Goal: Task Accomplishment & Management: Manage account settings

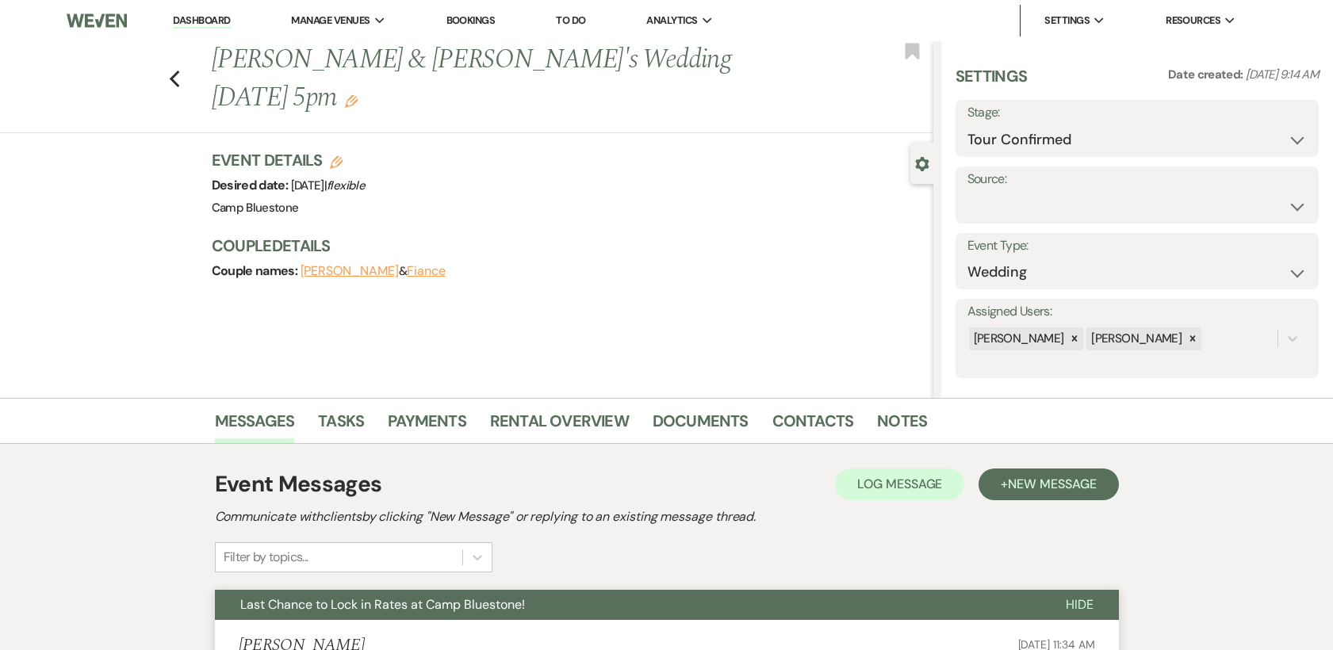
select select "4"
click at [214, 17] on link "Dashboard" at bounding box center [201, 20] width 57 height 15
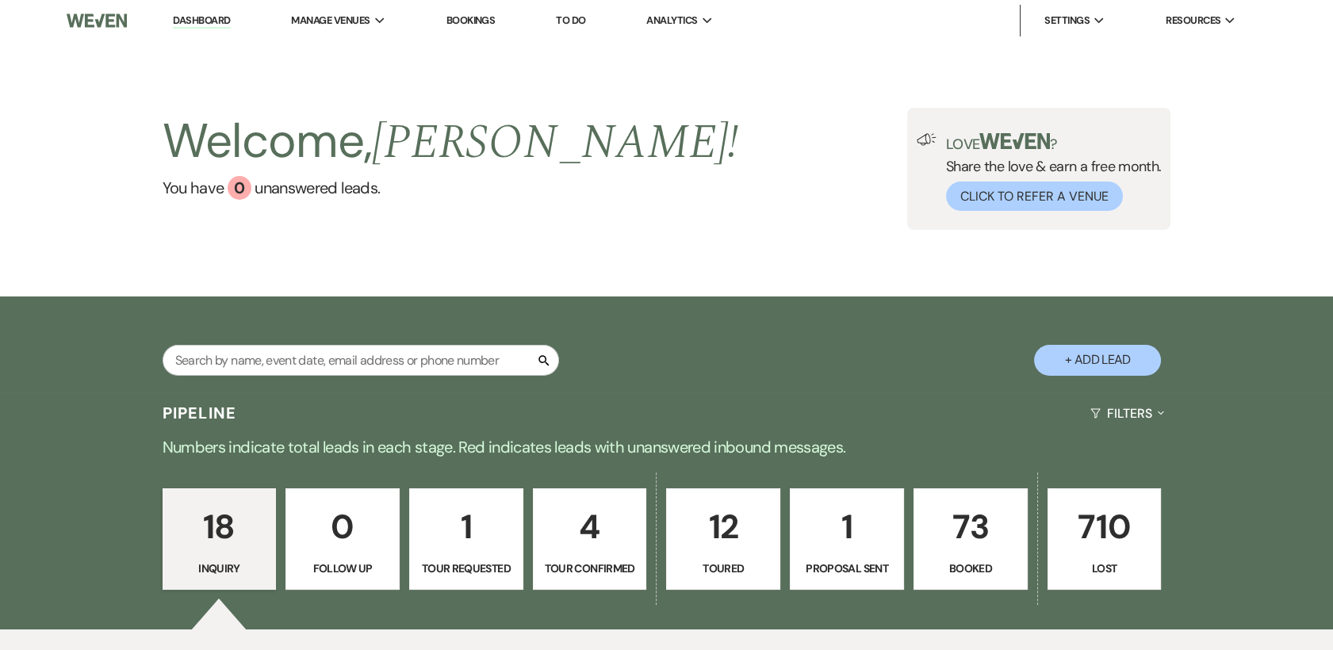
click at [589, 533] on p "4" at bounding box center [590, 526] width 94 height 53
select select "4"
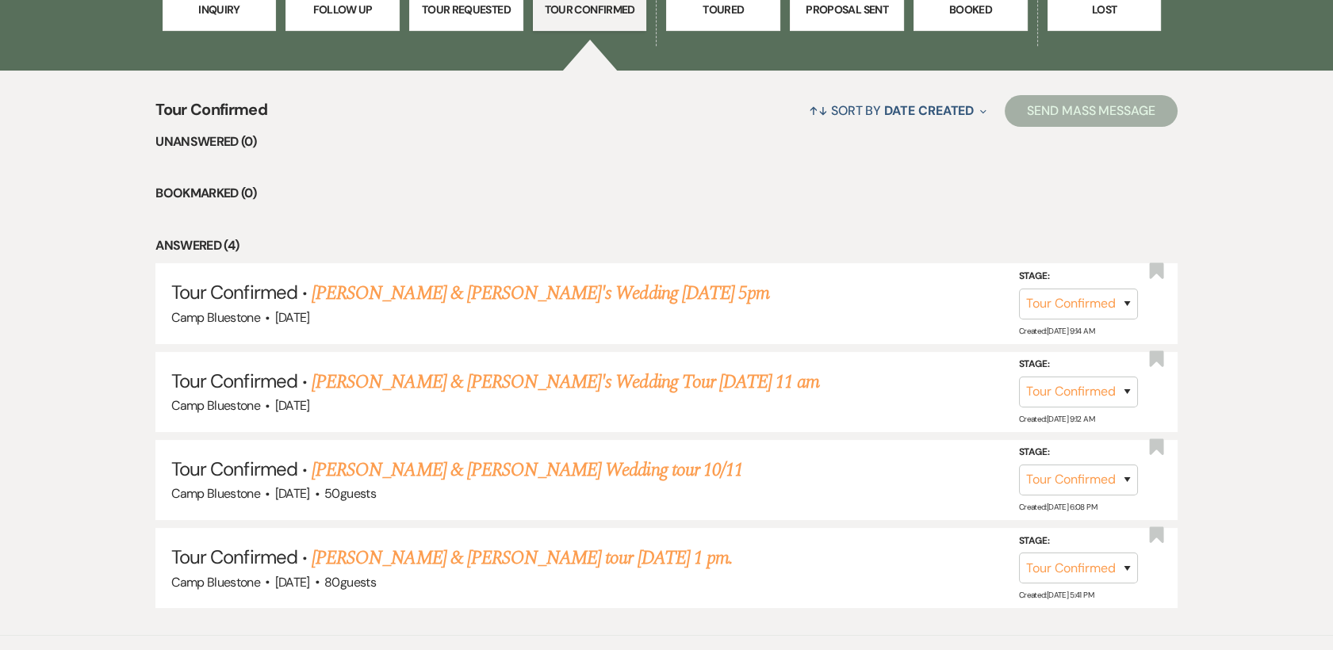
scroll to position [644, 0]
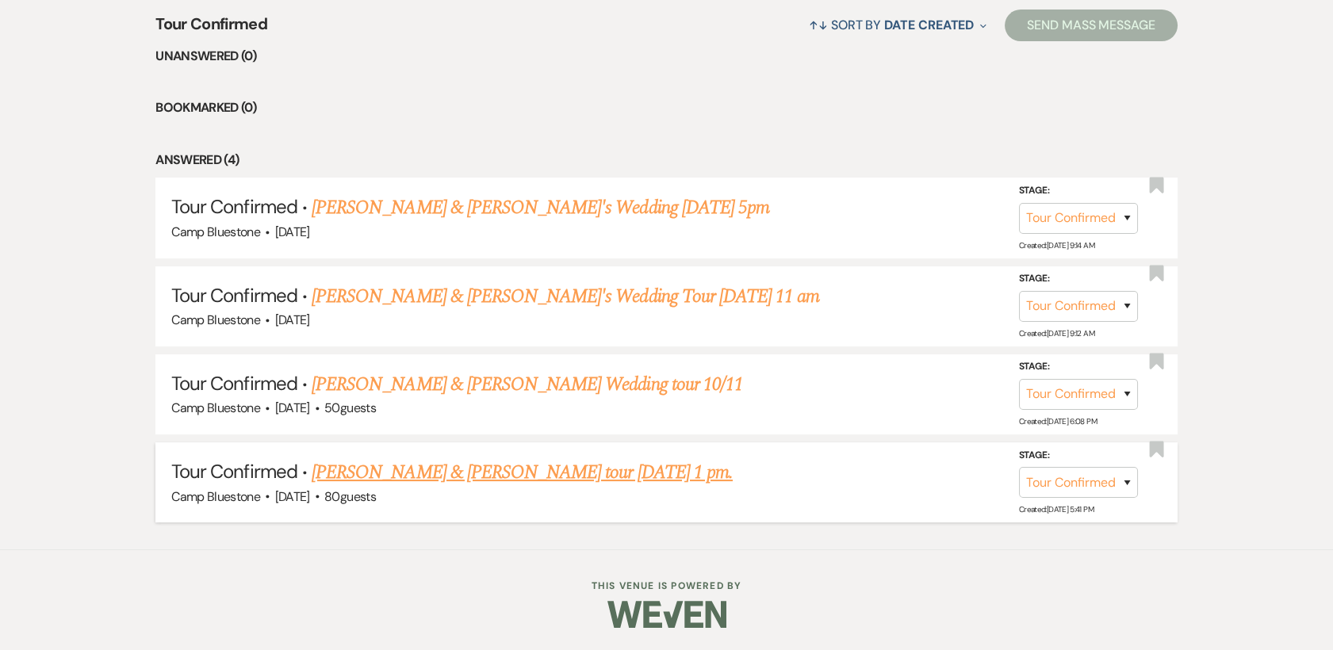
click at [429, 474] on link "[PERSON_NAME] & [PERSON_NAME] tour [DATE] 1 pm." at bounding box center [522, 472] width 421 height 29
select select "4"
select select "1"
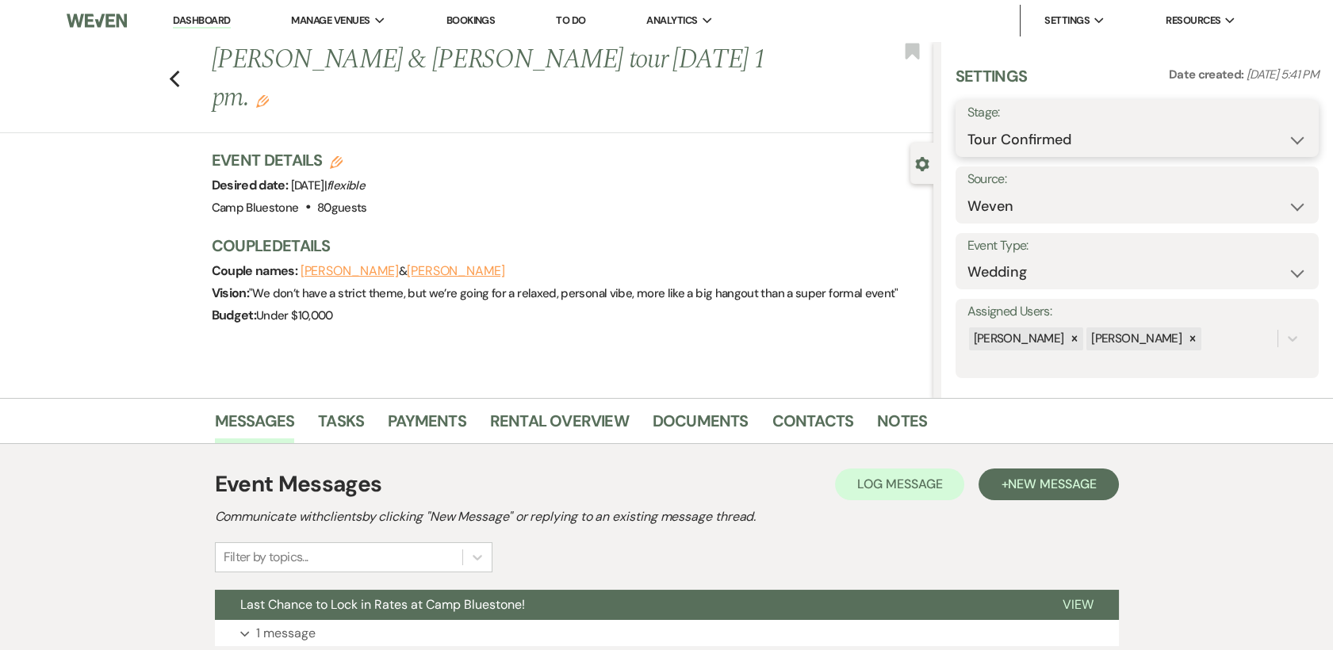
click at [1287, 136] on select "Inquiry Follow Up Tour Requested Tour Confirmed Toured Proposal Sent Booked Lost" at bounding box center [1136, 139] width 339 height 31
select select "6"
click at [967, 124] on select "Inquiry Follow Up Tour Requested Tour Confirmed Toured Proposal Sent Booked Lost" at bounding box center [1136, 139] width 339 height 31
click at [1266, 130] on button "Save" at bounding box center [1279, 129] width 77 height 32
click at [342, 156] on use "button" at bounding box center [336, 162] width 13 height 13
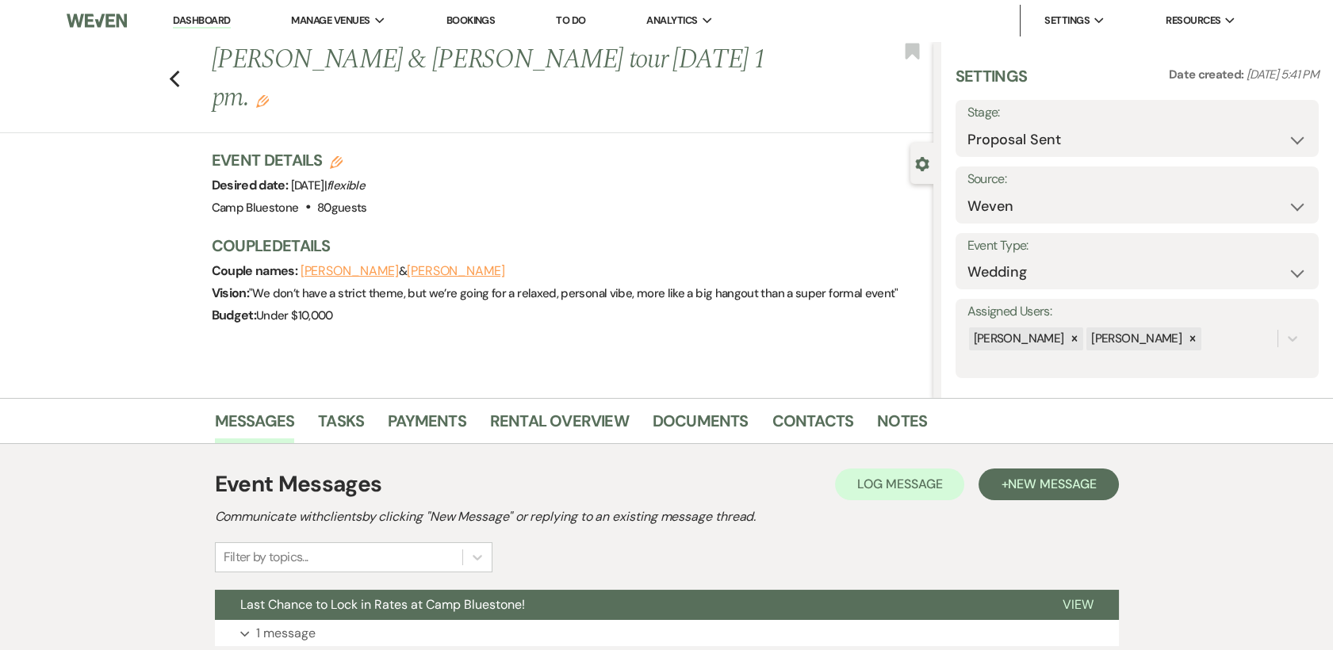
select select "548"
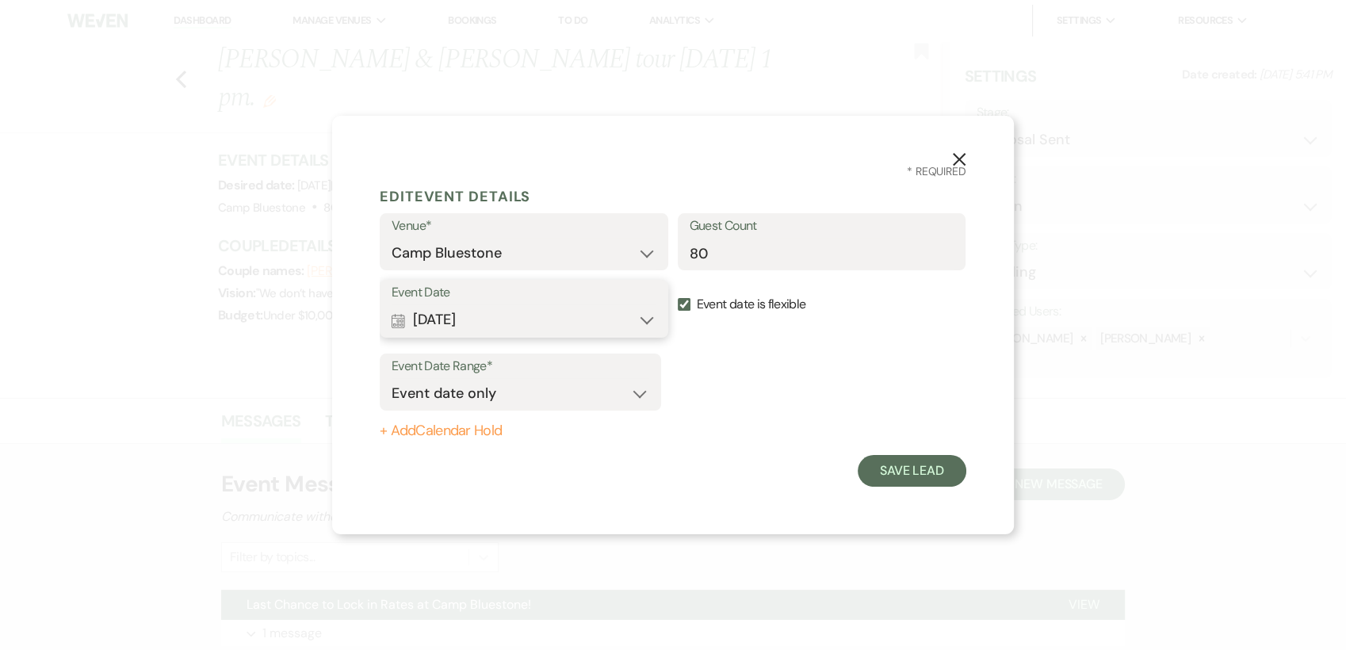
click at [641, 316] on button "Calendar [DATE] Expand" at bounding box center [524, 320] width 265 height 32
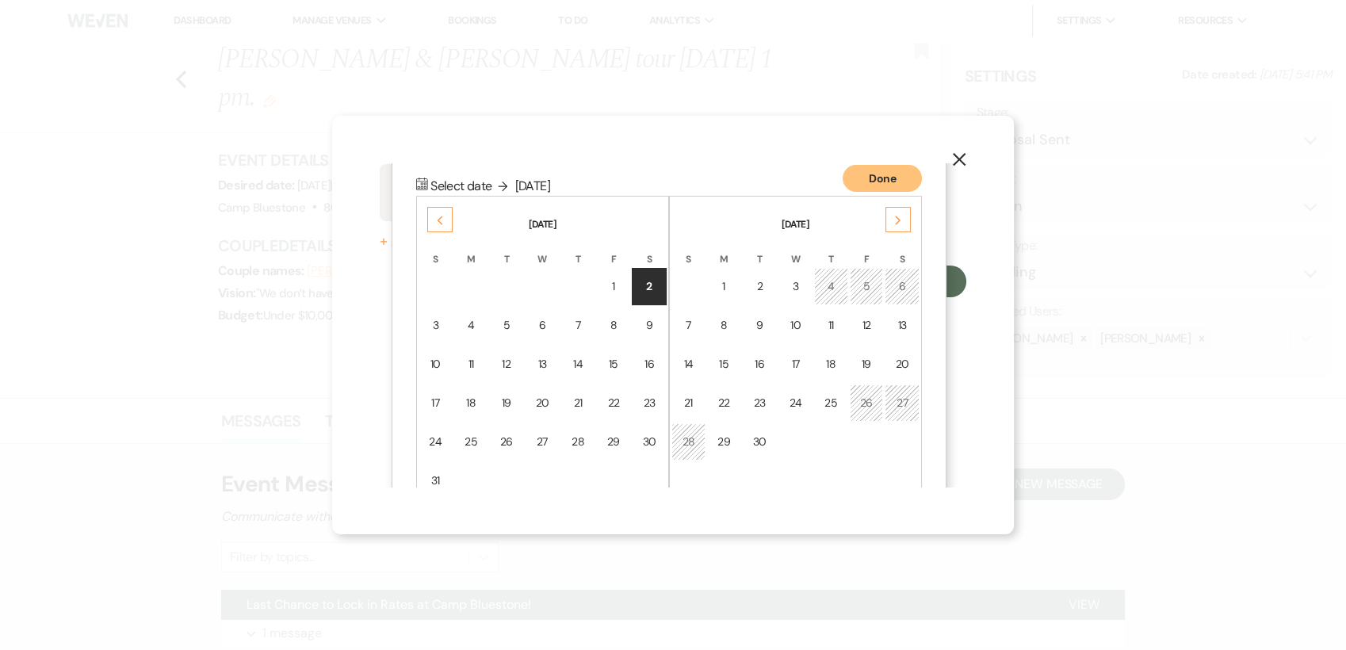
scroll to position [202, 0]
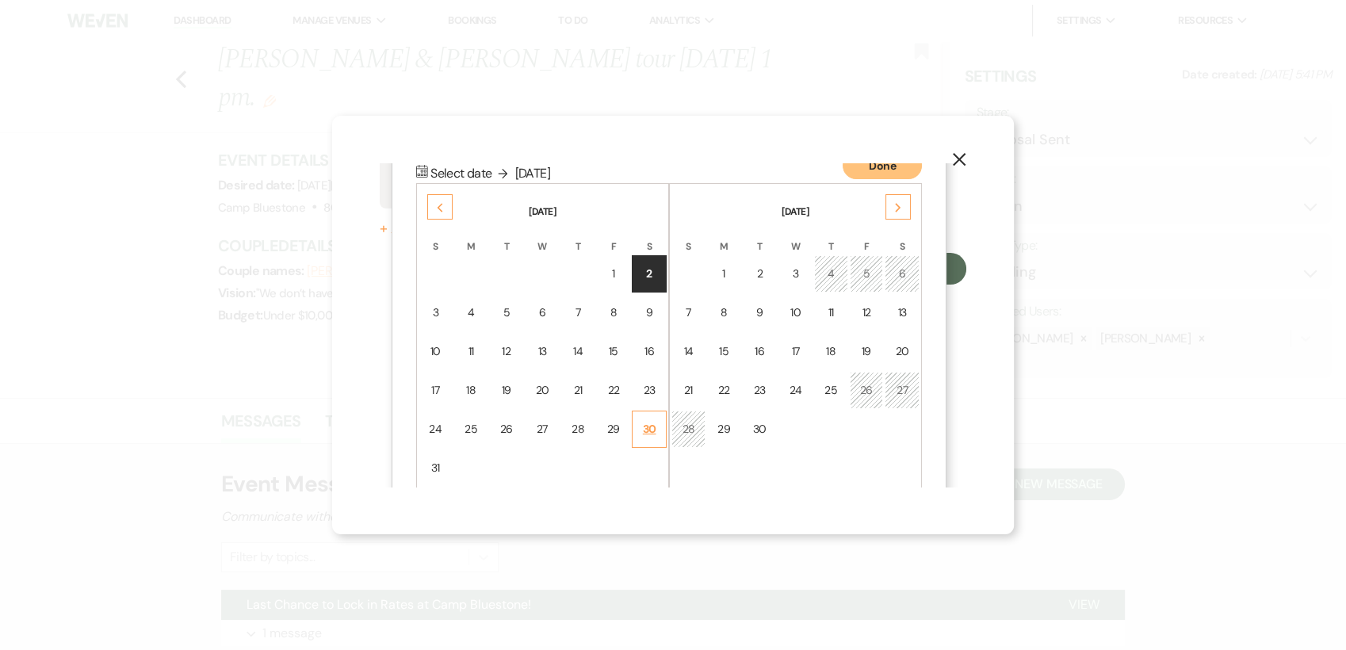
click at [648, 426] on div "30" at bounding box center [649, 429] width 14 height 17
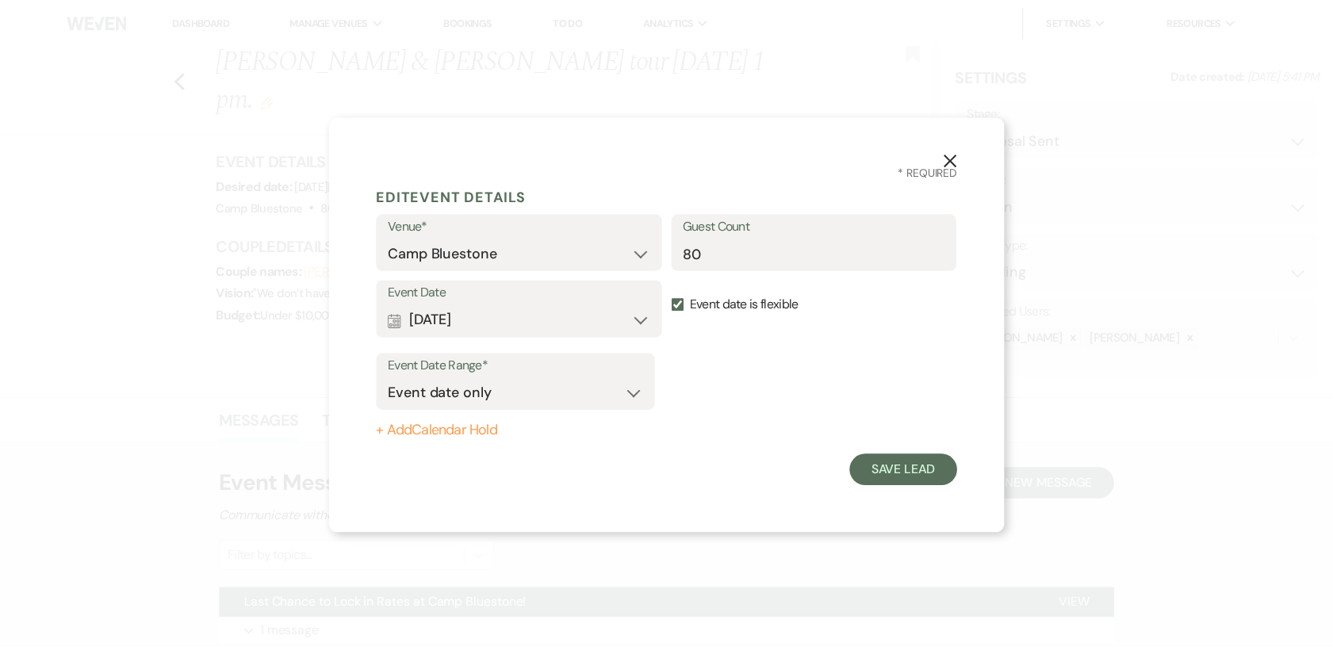
scroll to position [0, 0]
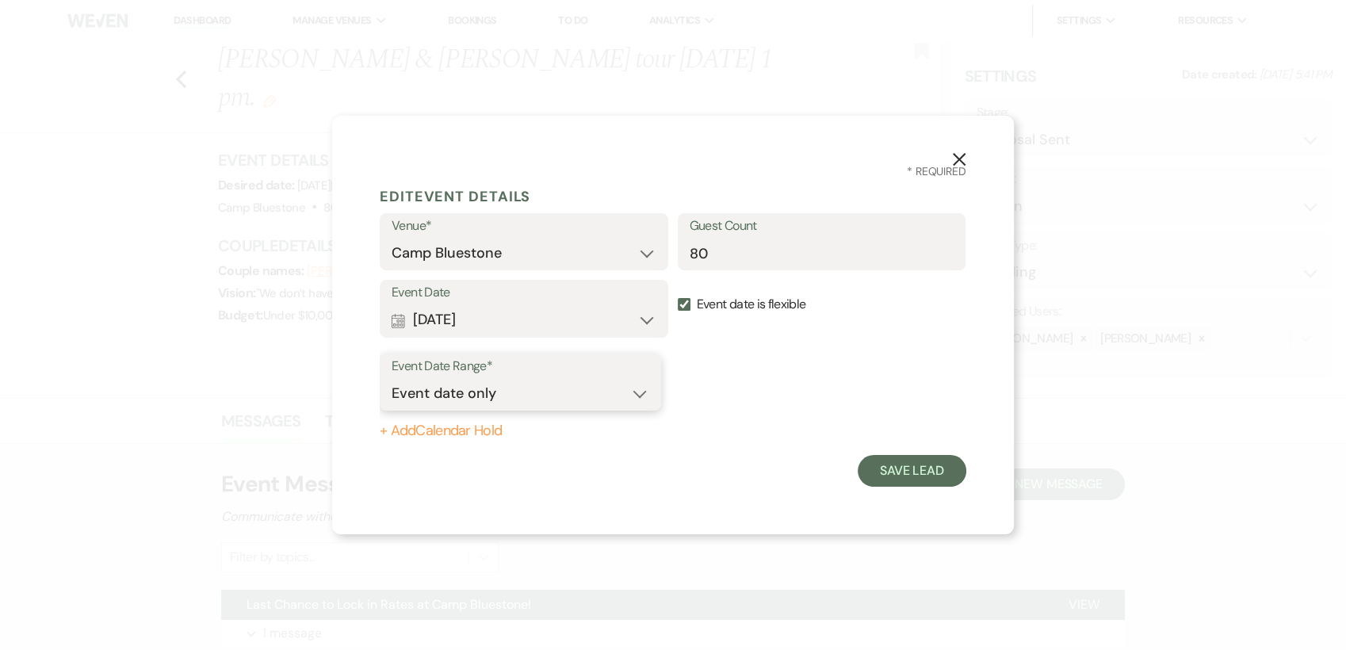
click at [641, 392] on select "Event date only Event date and" at bounding box center [521, 393] width 258 height 31
select select "eventDateAnd"
click at [392, 378] on select "Event date only Event date and" at bounding box center [521, 393] width 258 height 31
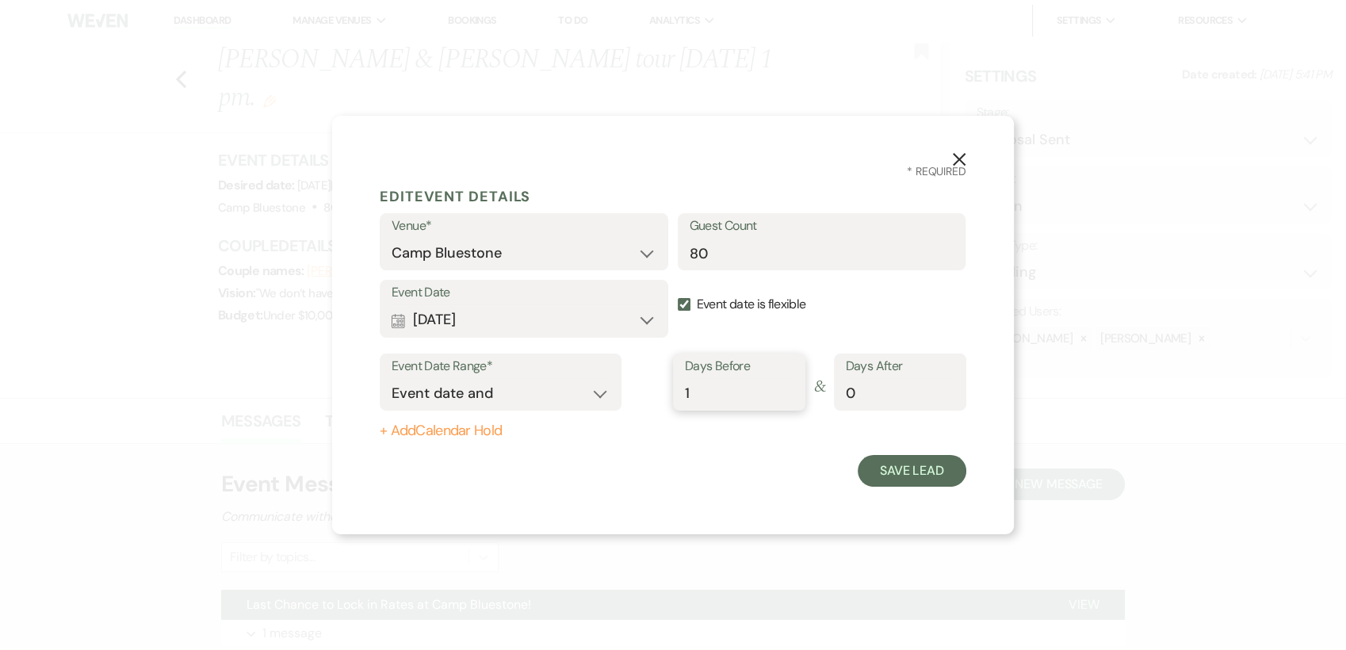
type input "1"
click at [786, 388] on input "1" at bounding box center [739, 393] width 109 height 31
type input "1"
click at [946, 390] on input "1" at bounding box center [900, 393] width 109 height 31
click at [923, 472] on button "Save Lead" at bounding box center [912, 471] width 109 height 32
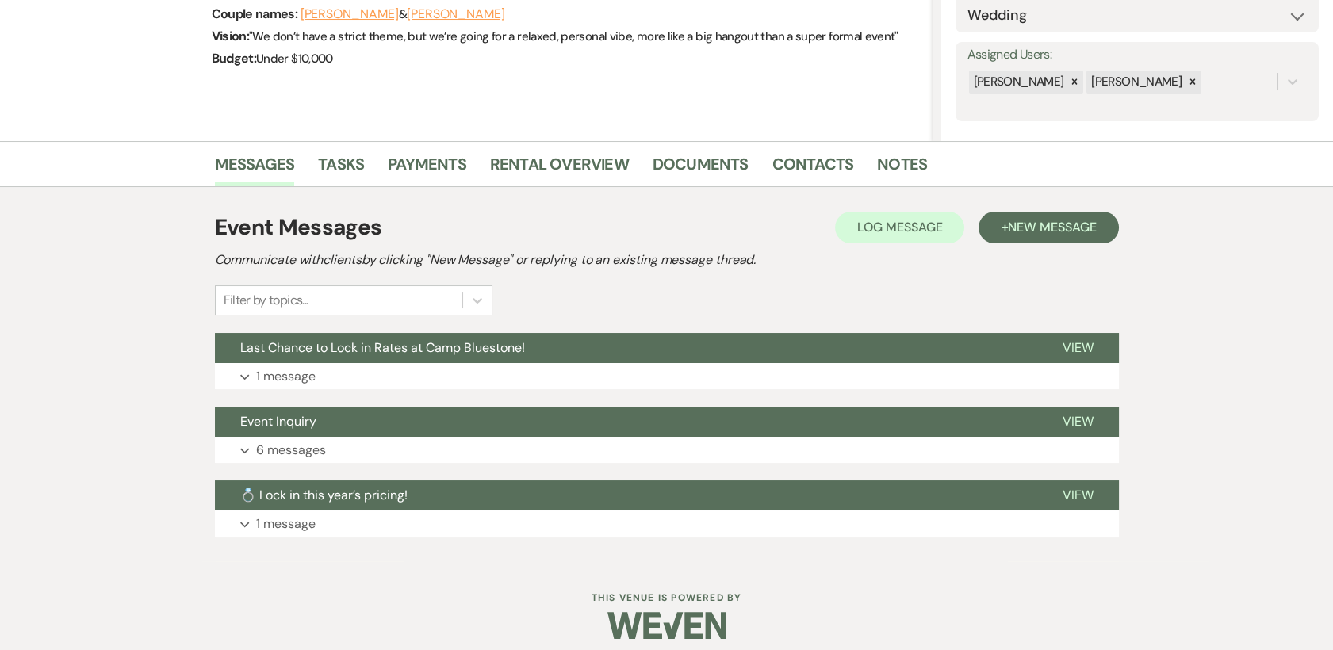
scroll to position [268, 0]
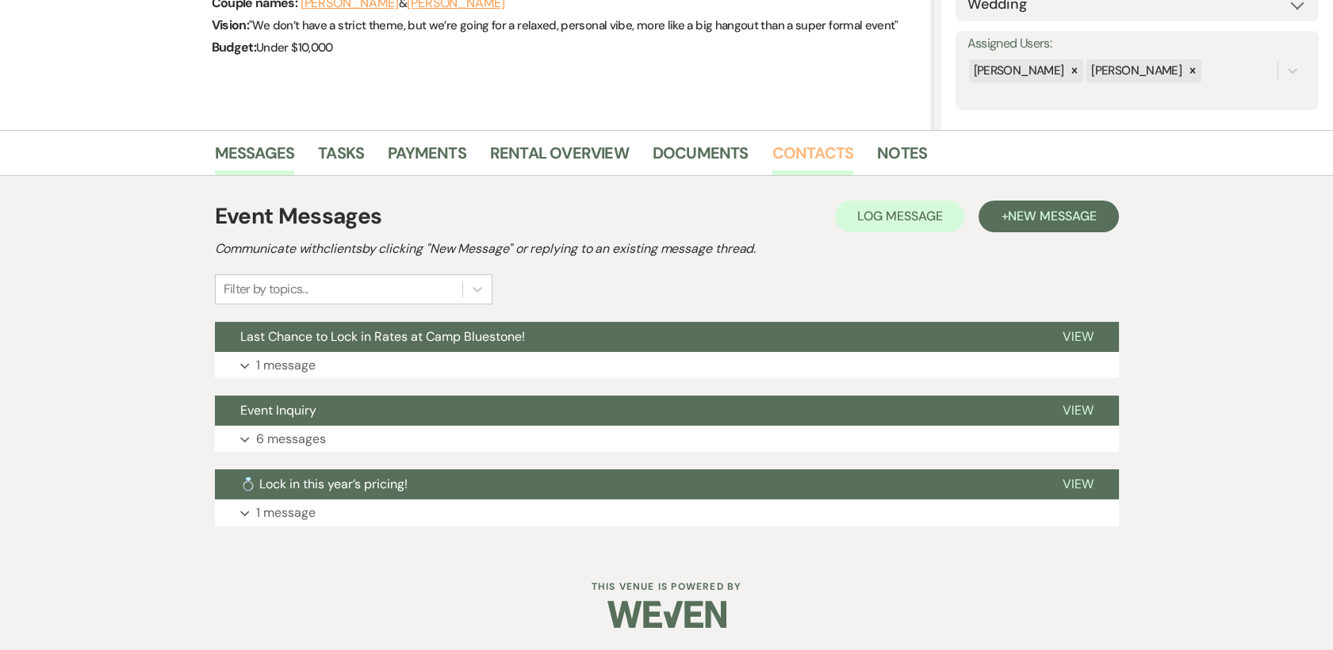
click at [806, 155] on link "Contacts" at bounding box center [813, 157] width 82 height 35
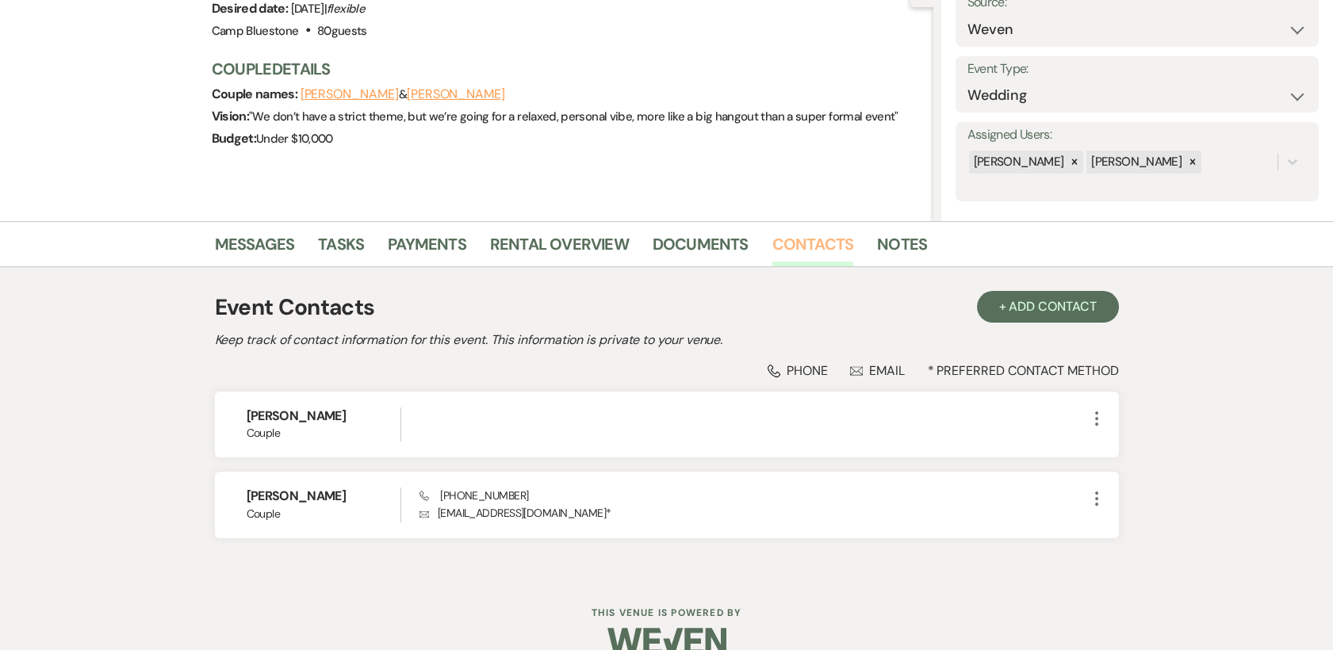
scroll to position [204, 0]
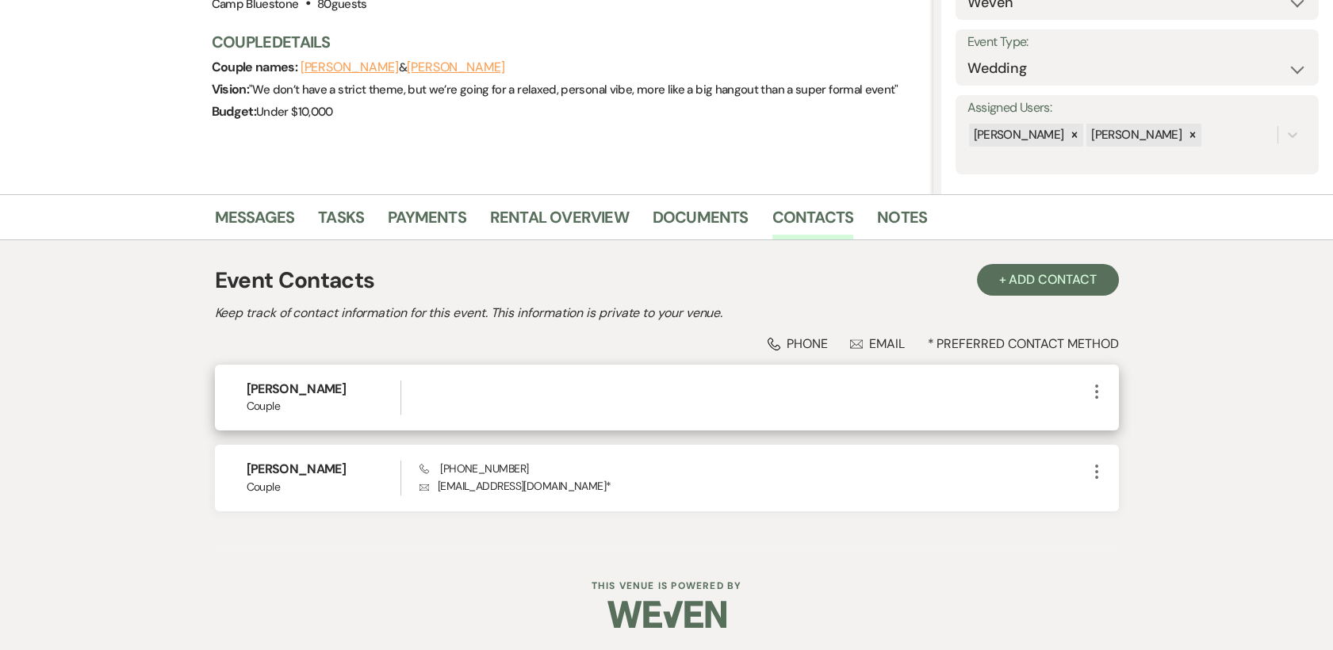
click at [1091, 384] on icon "More" at bounding box center [1096, 391] width 19 height 19
click at [1132, 423] on button "Pencil Edit" at bounding box center [1134, 422] width 94 height 27
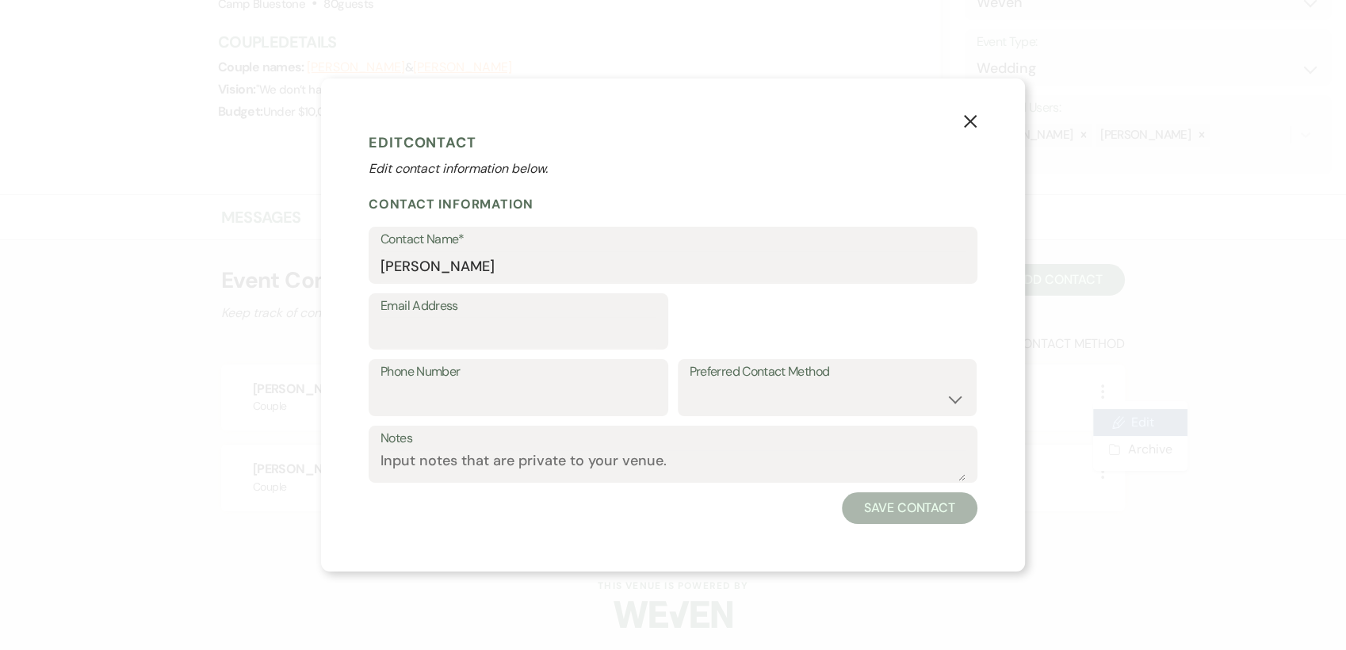
select select "1"
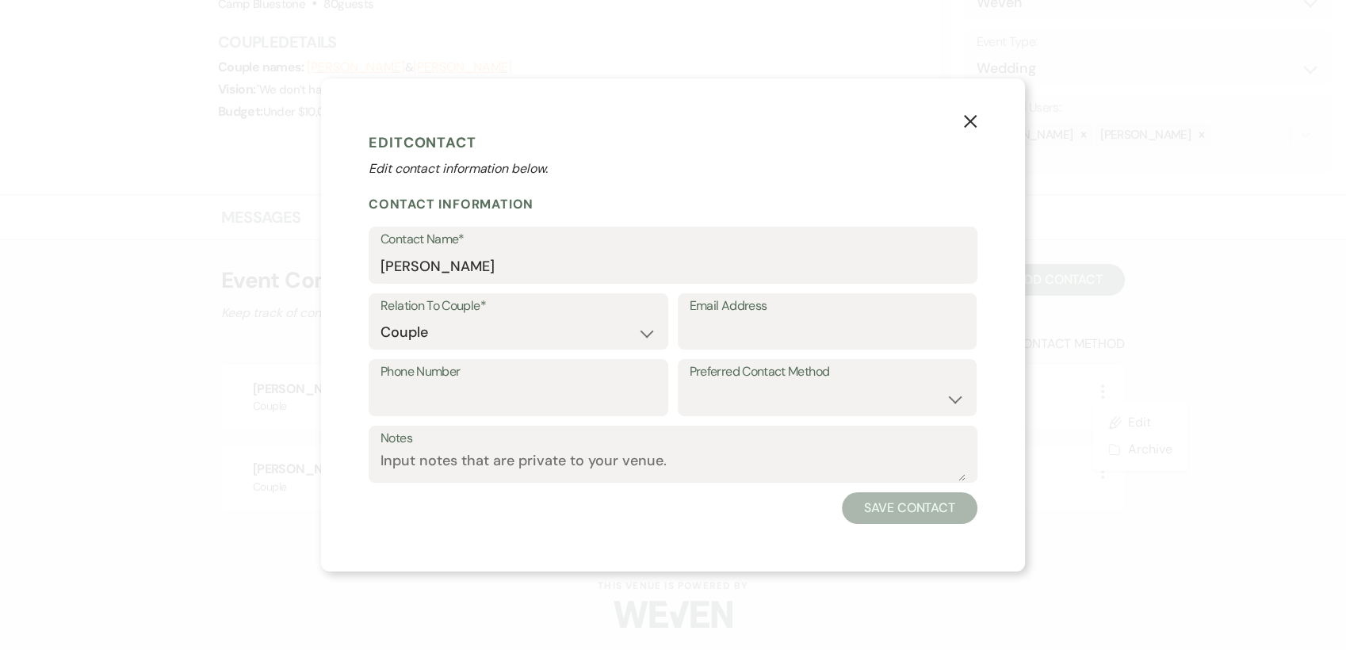
click at [970, 124] on icon "X" at bounding box center [970, 121] width 14 height 14
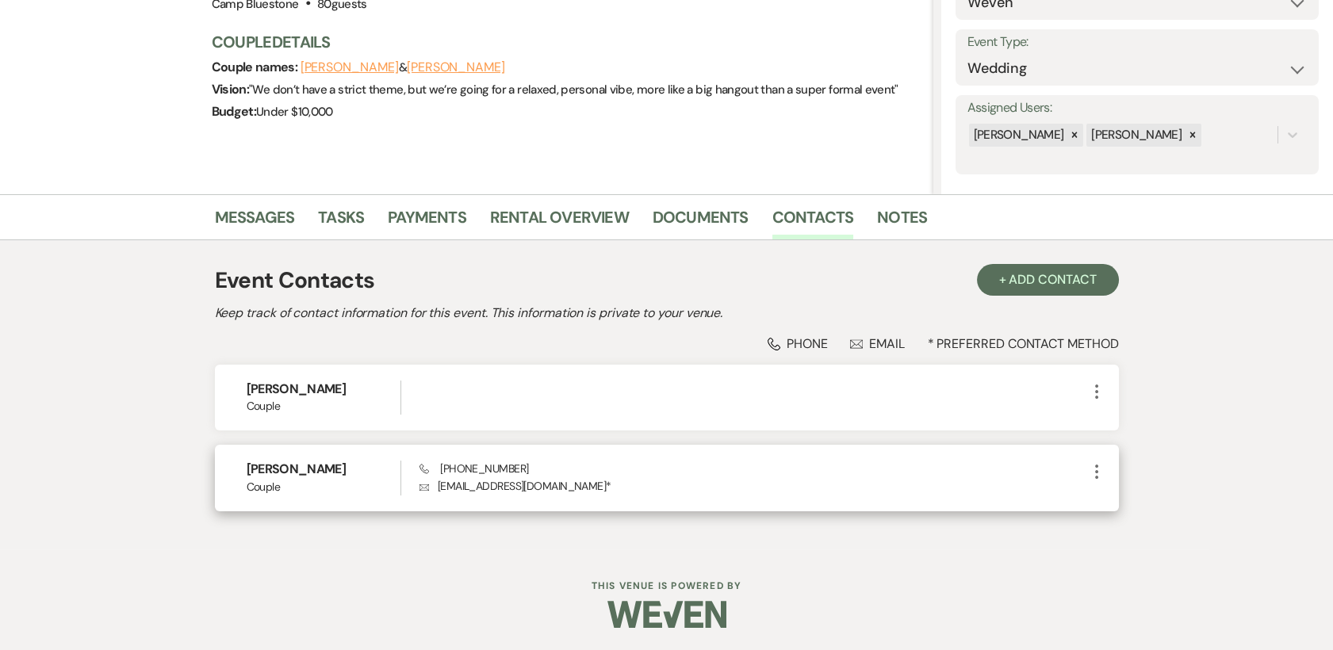
click at [1096, 470] on use "button" at bounding box center [1096, 472] width 3 height 14
click at [1134, 507] on button "Pencil Edit" at bounding box center [1134, 502] width 94 height 27
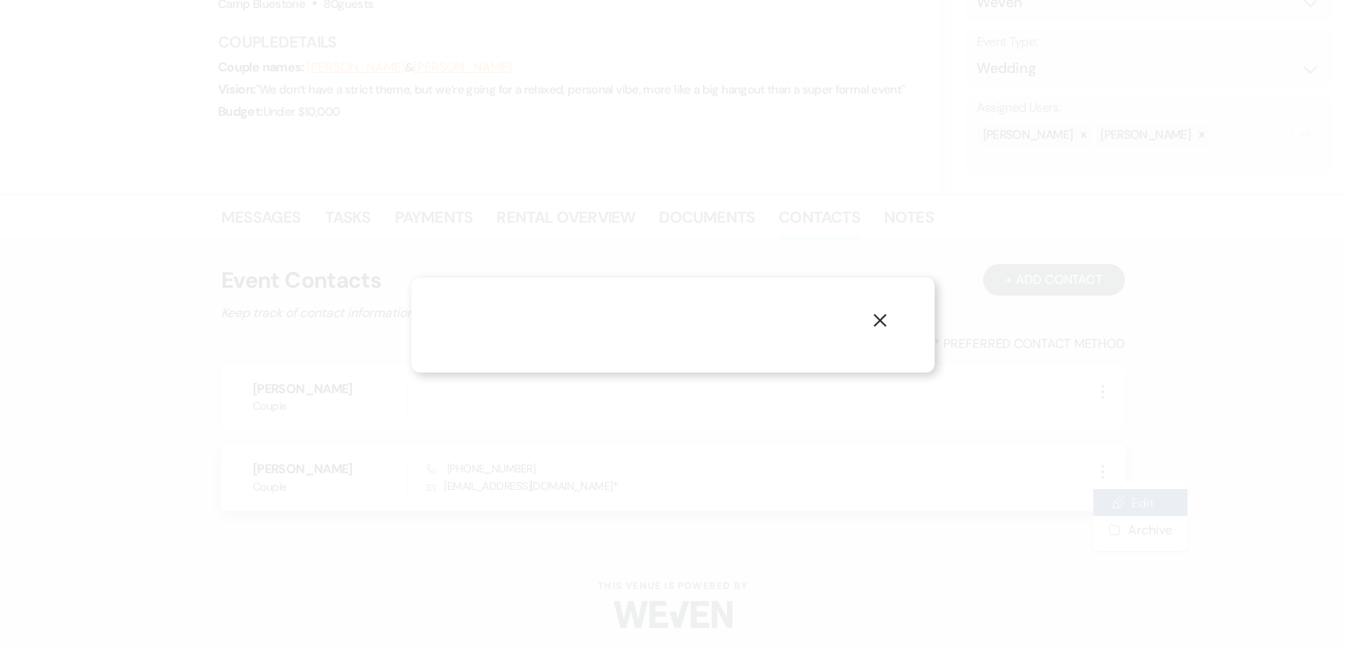
select select "1"
select select "email"
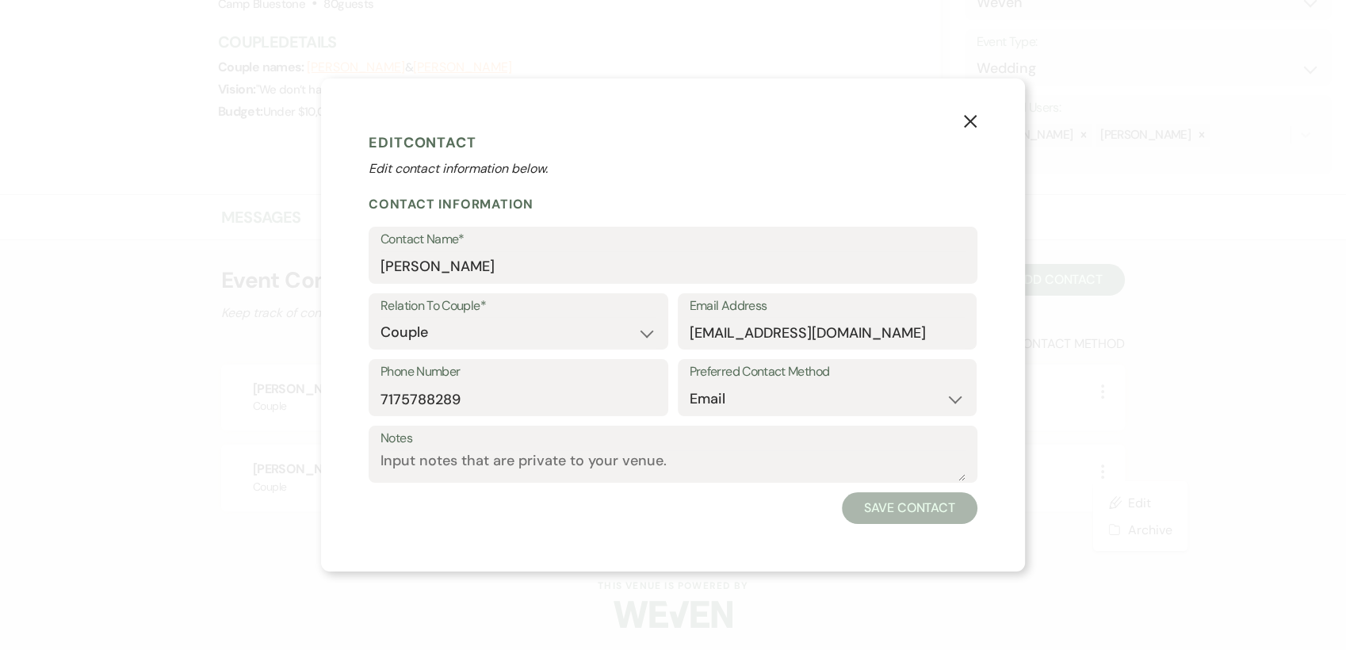
click at [975, 121] on icon "X" at bounding box center [970, 121] width 14 height 14
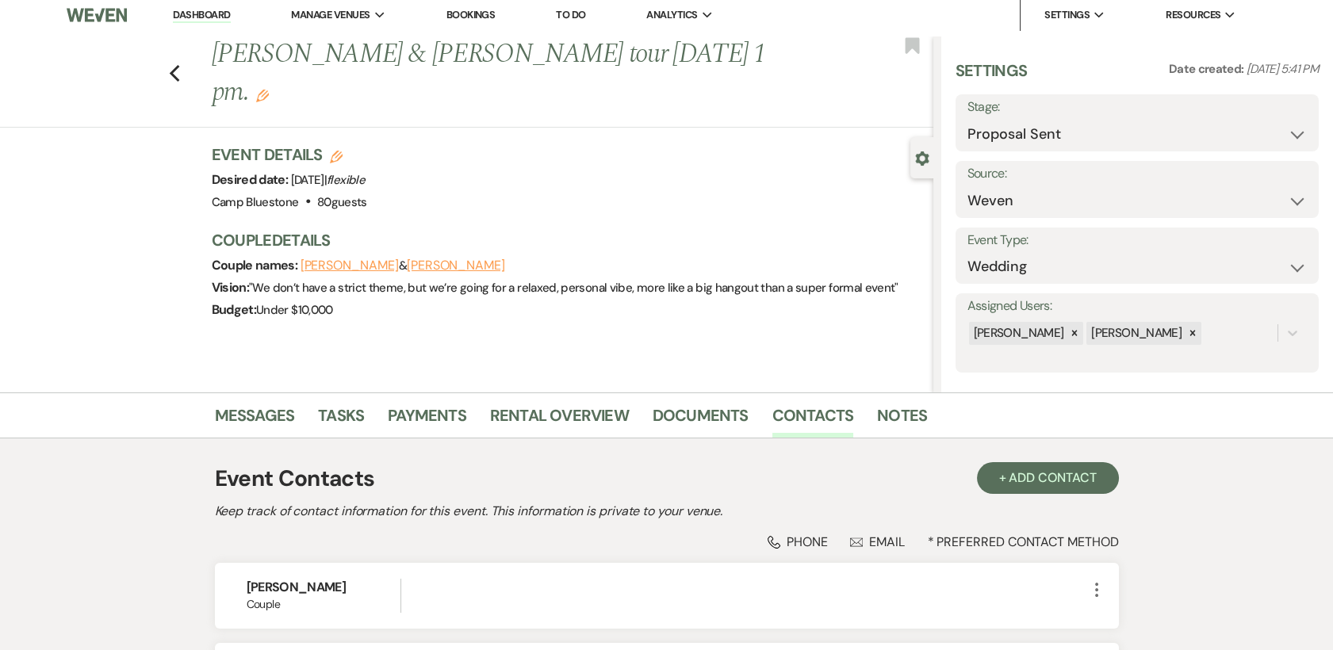
scroll to position [0, 0]
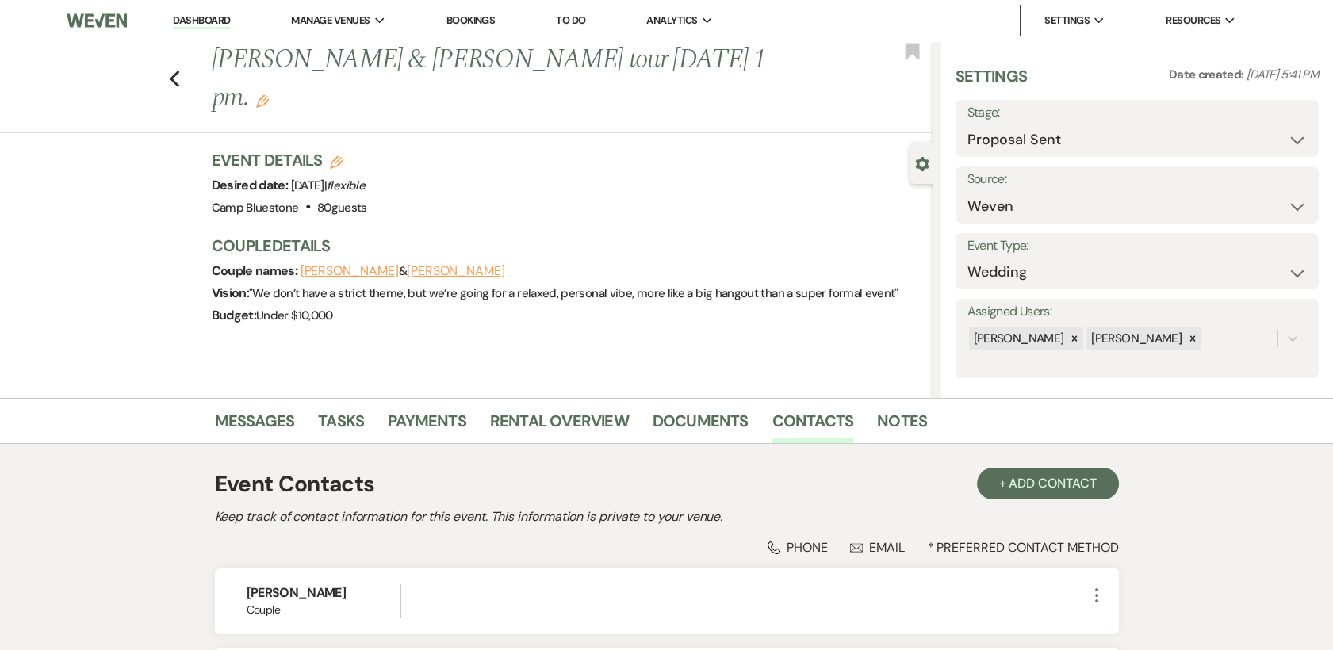
click at [342, 156] on icon "Edit" at bounding box center [336, 162] width 13 height 13
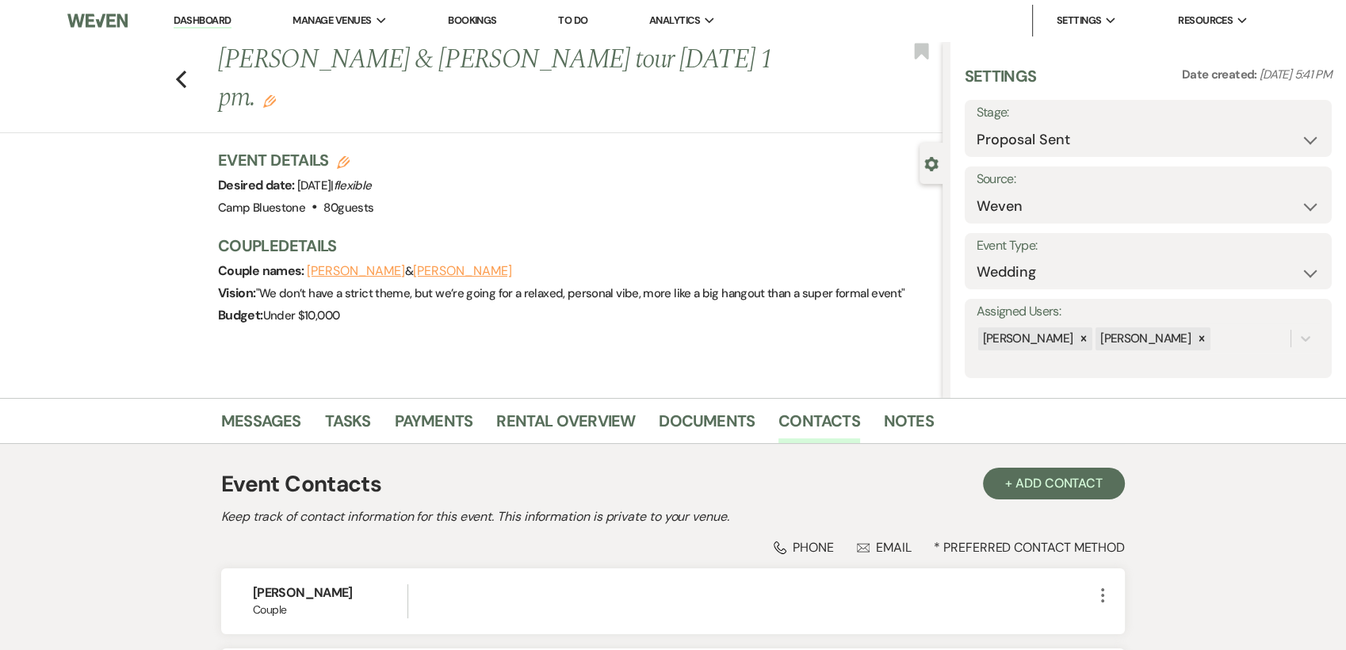
select select "548"
select select "eventDateAnd"
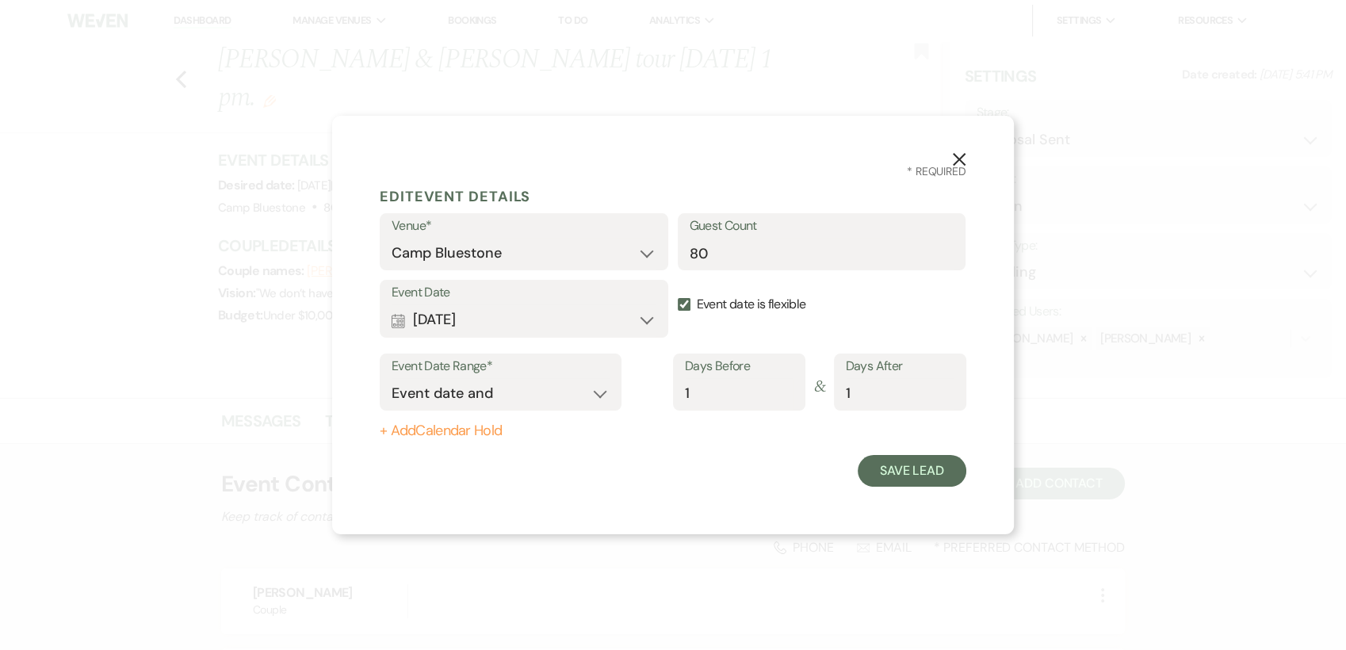
click at [685, 307] on input "Event date is flexible" at bounding box center [684, 304] width 13 height 13
checkbox input "false"
click at [907, 465] on button "Save Lead" at bounding box center [912, 471] width 109 height 32
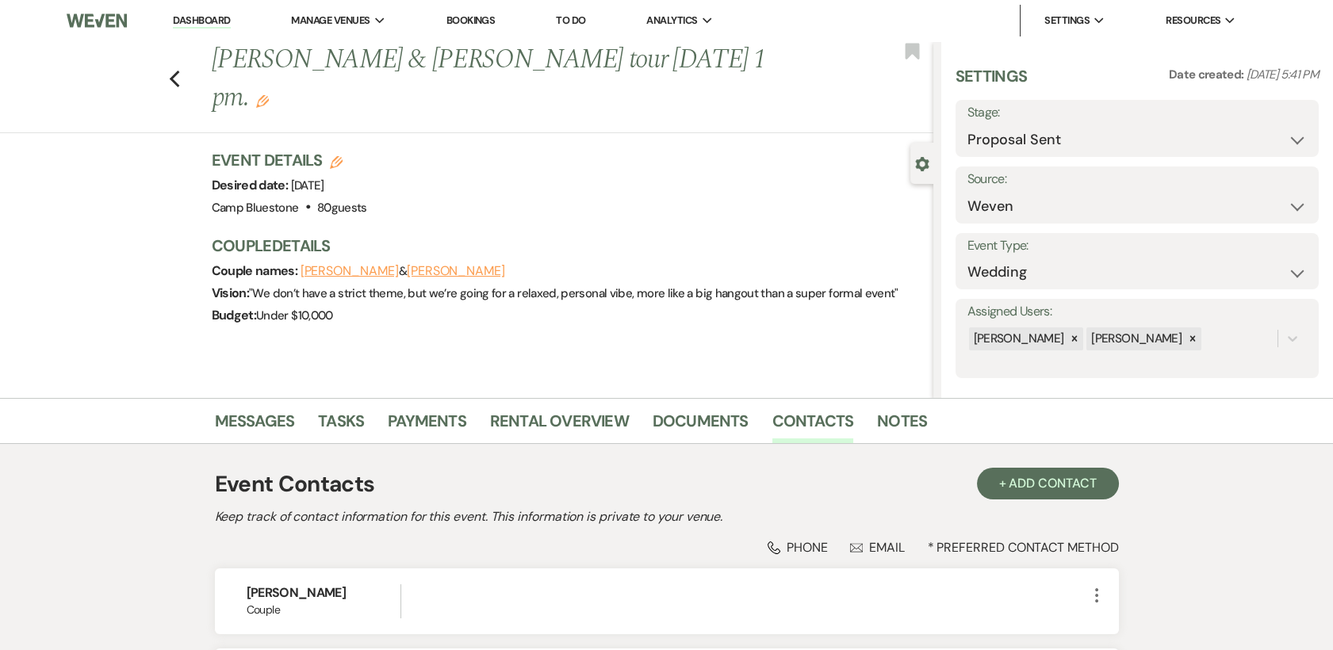
click at [206, 20] on link "Dashboard" at bounding box center [201, 20] width 57 height 15
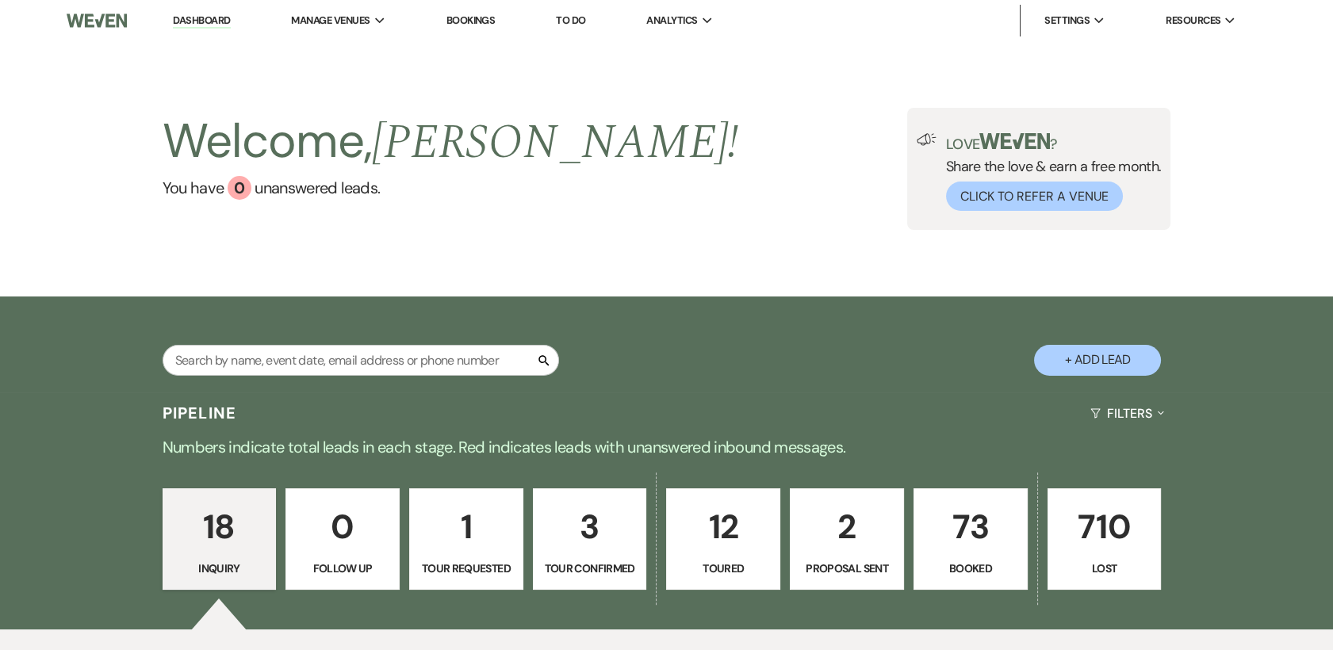
click at [854, 534] on p "2" at bounding box center [847, 526] width 94 height 53
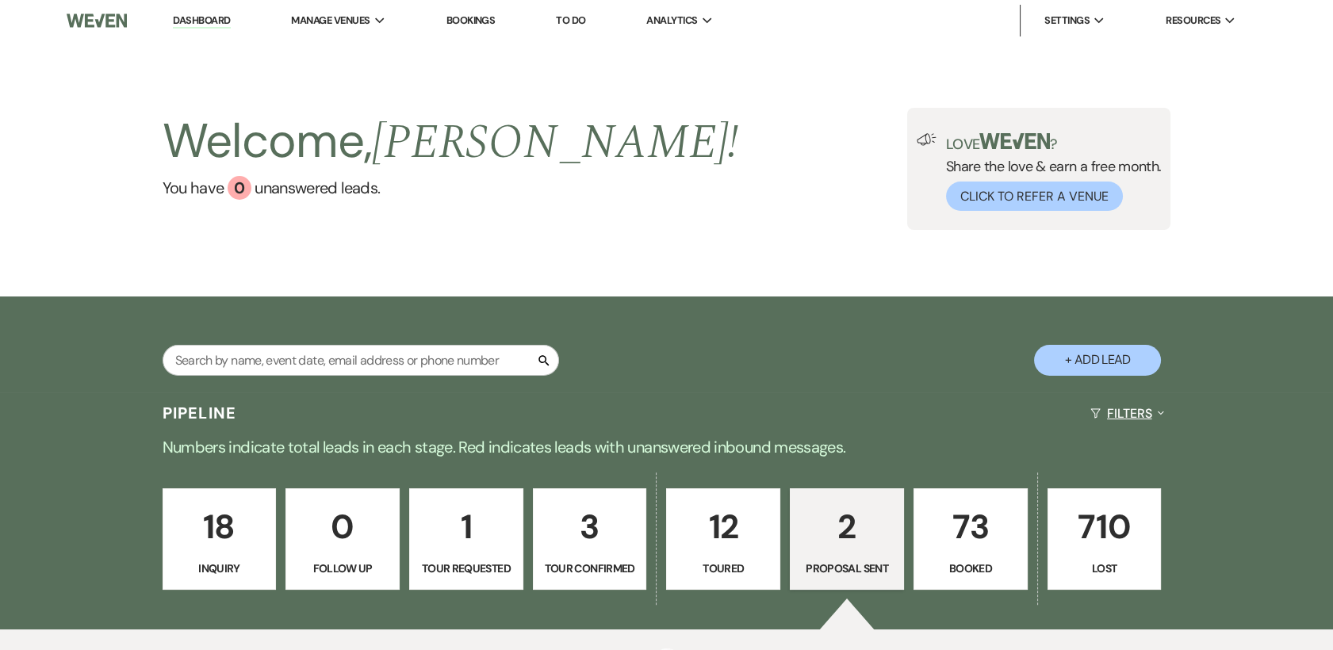
select select "6"
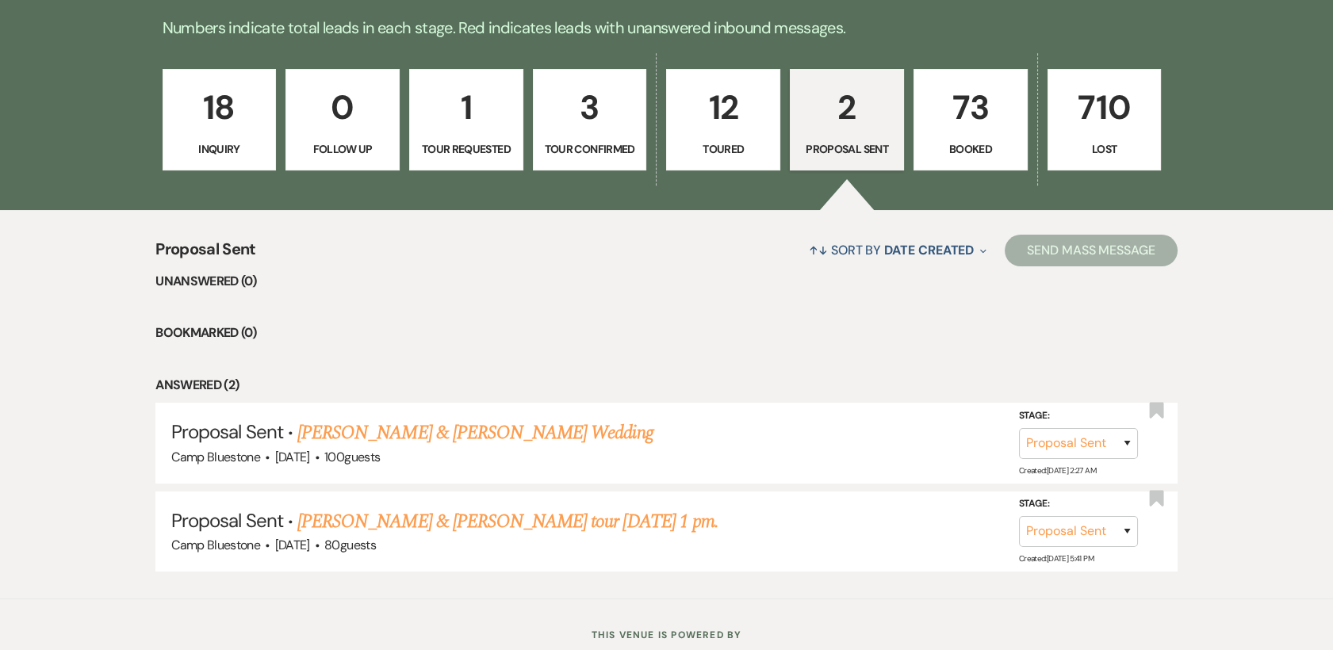
scroll to position [423, 0]
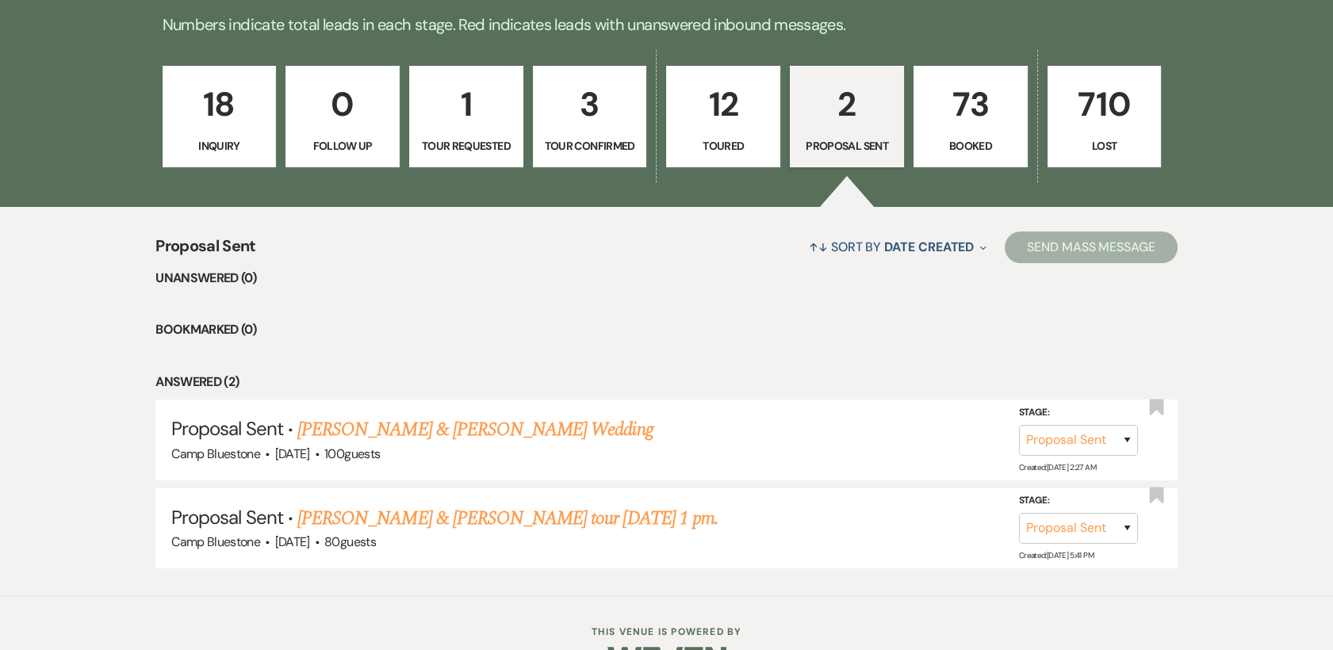
click at [1000, 127] on p "73" at bounding box center [971, 104] width 94 height 53
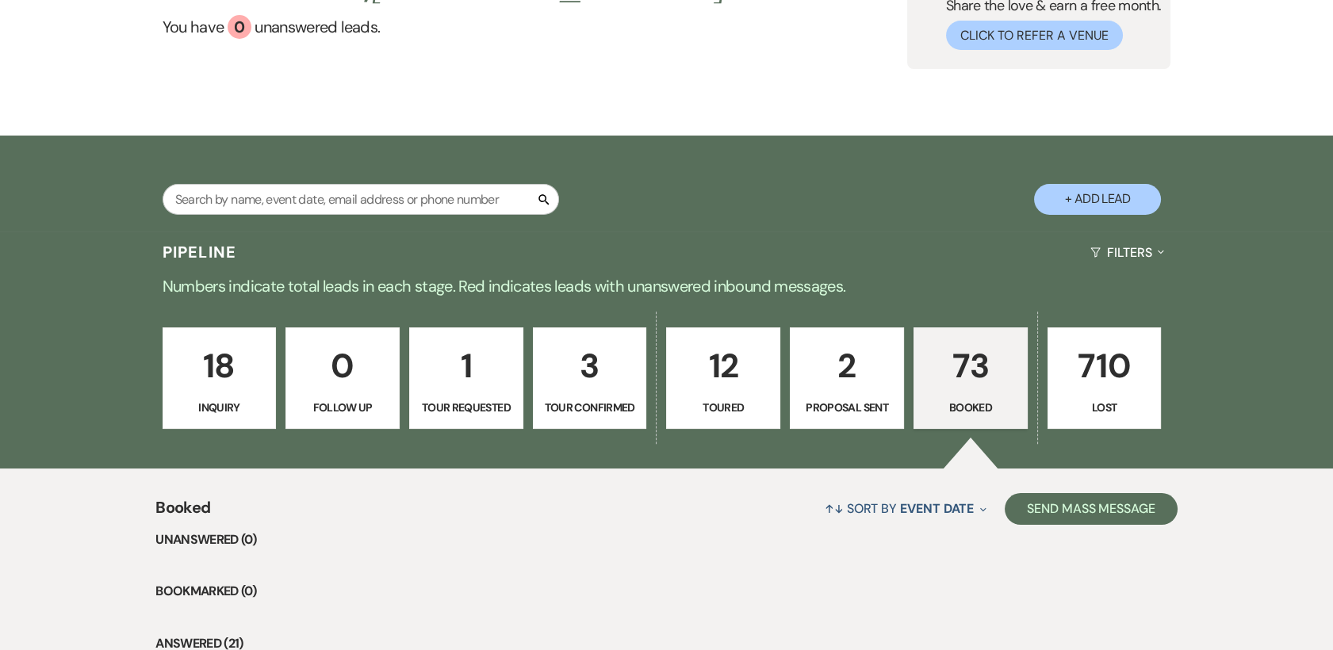
scroll to position [184, 0]
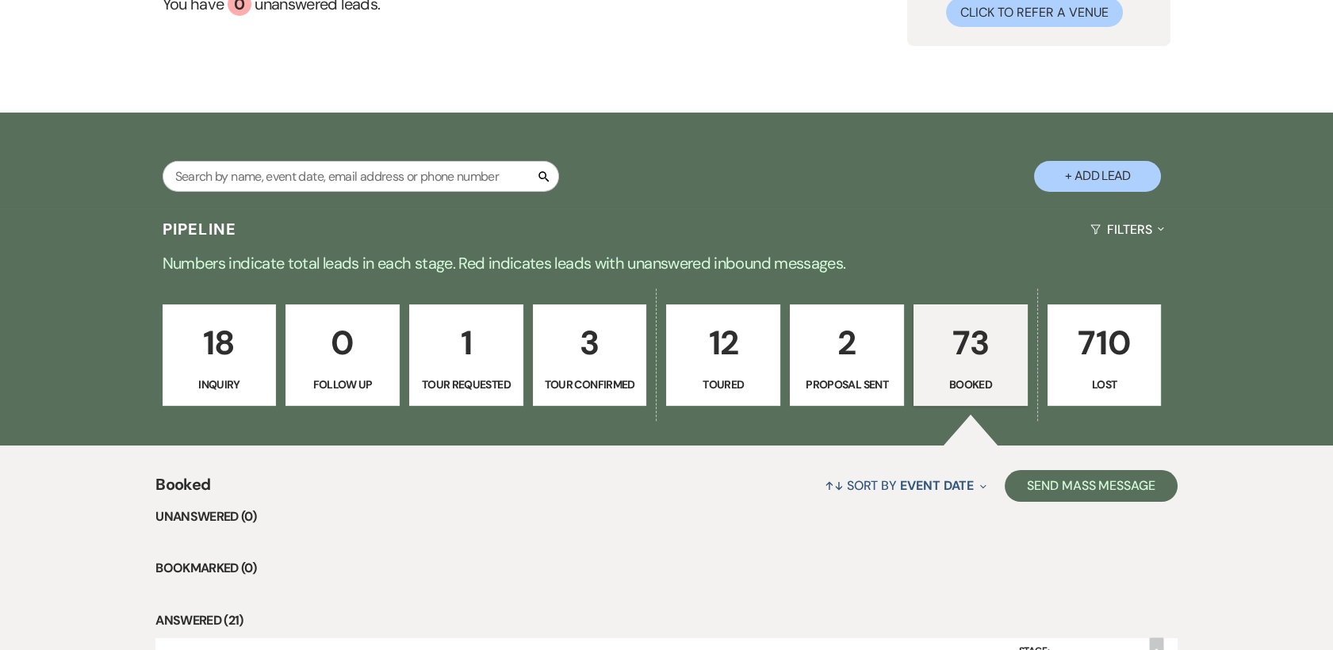
click at [601, 362] on p "3" at bounding box center [590, 342] width 94 height 53
select select "4"
select select "6"
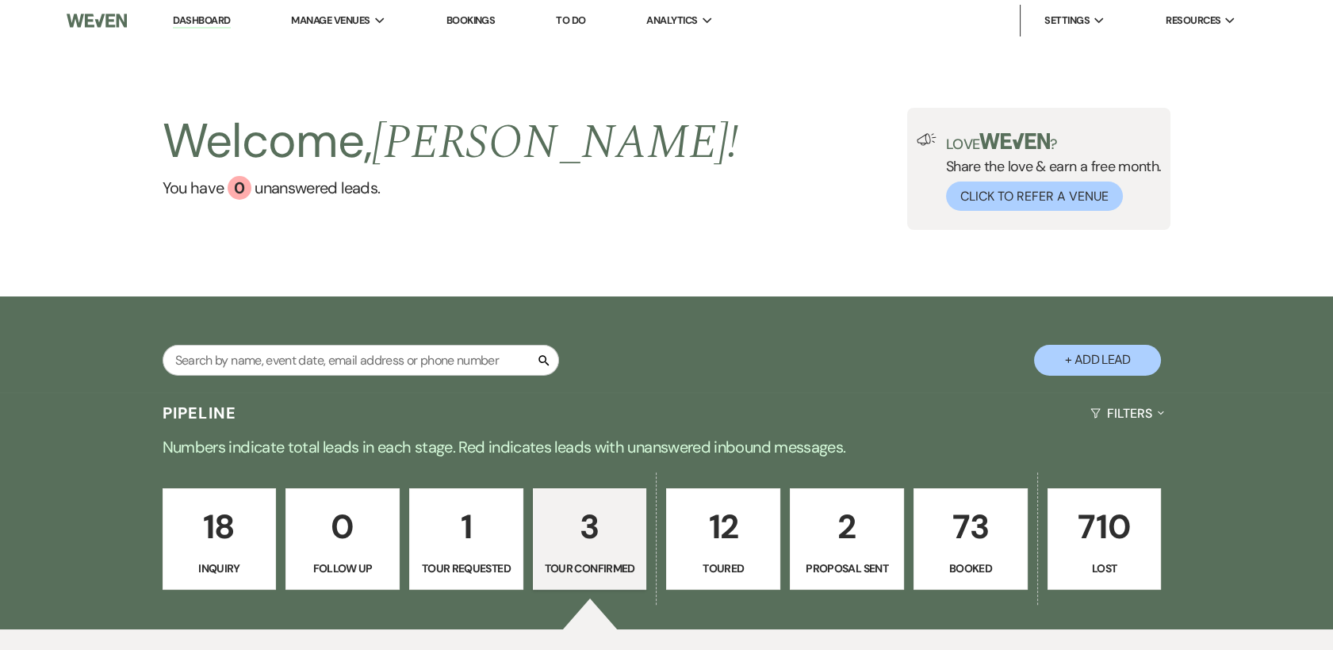
click at [970, 526] on p "73" at bounding box center [971, 526] width 94 height 53
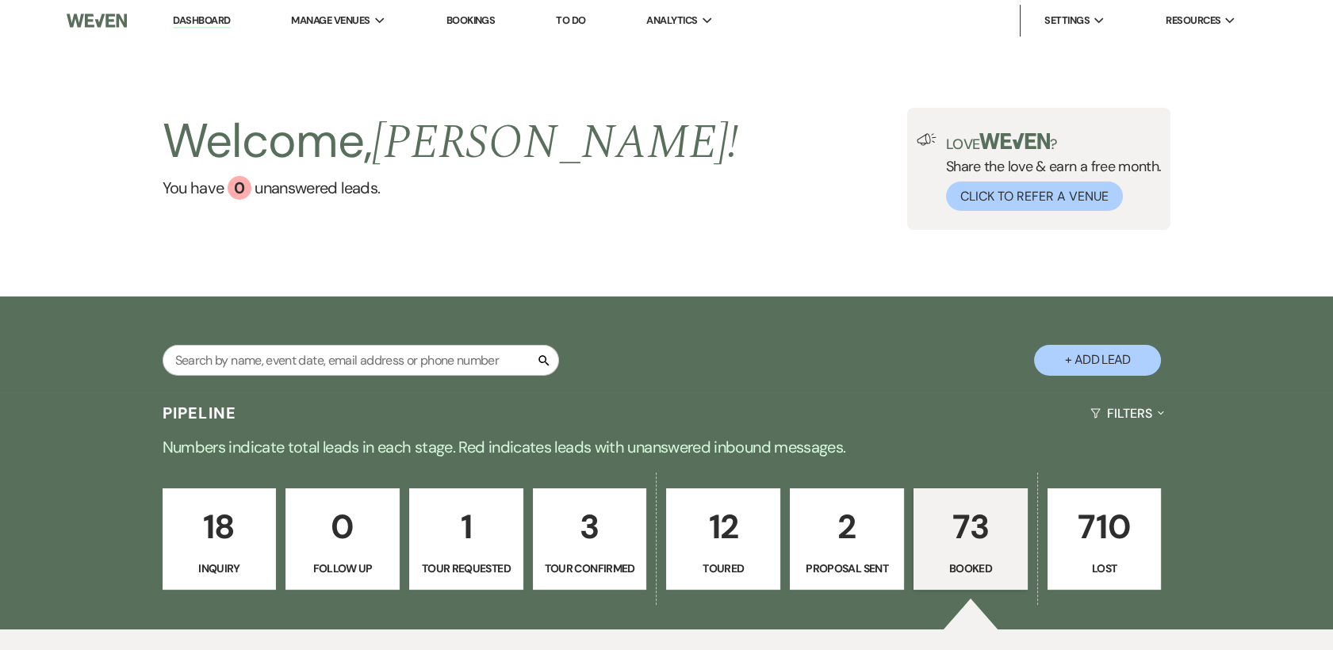
click at [838, 530] on p "2" at bounding box center [847, 526] width 94 height 53
select select "6"
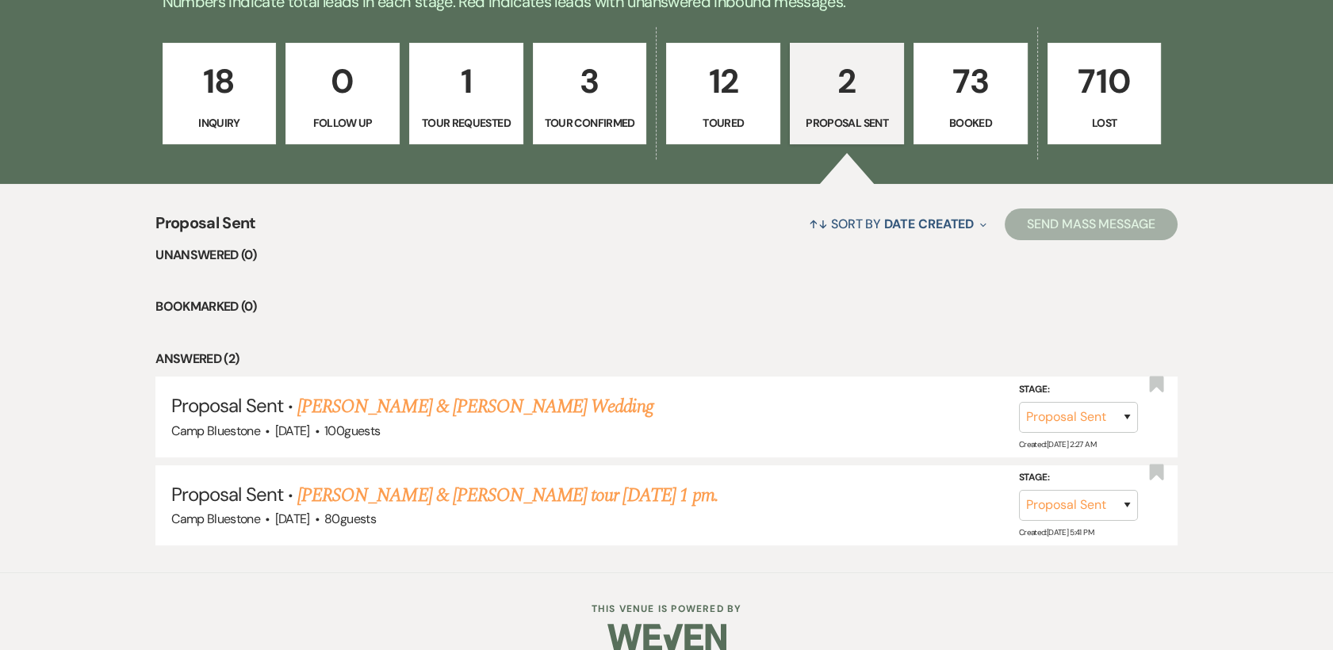
scroll to position [460, 0]
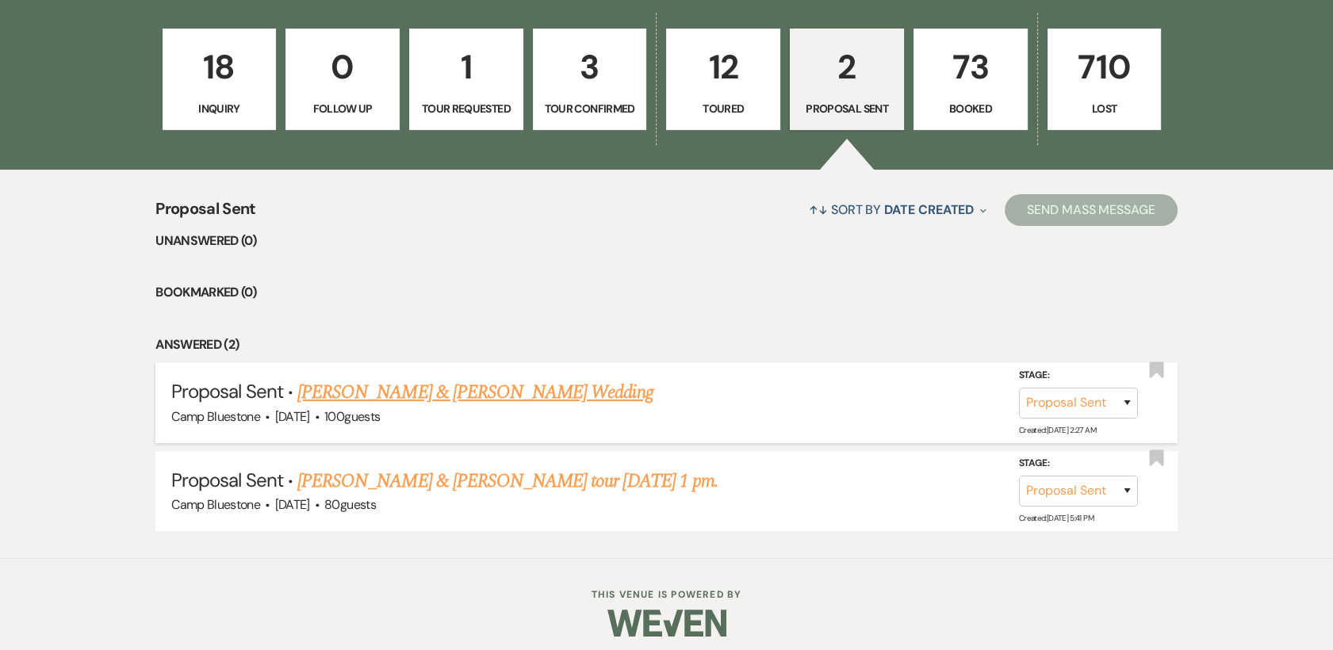
click at [426, 395] on link "[PERSON_NAME] & [PERSON_NAME] Wedding" at bounding box center [474, 392] width 355 height 29
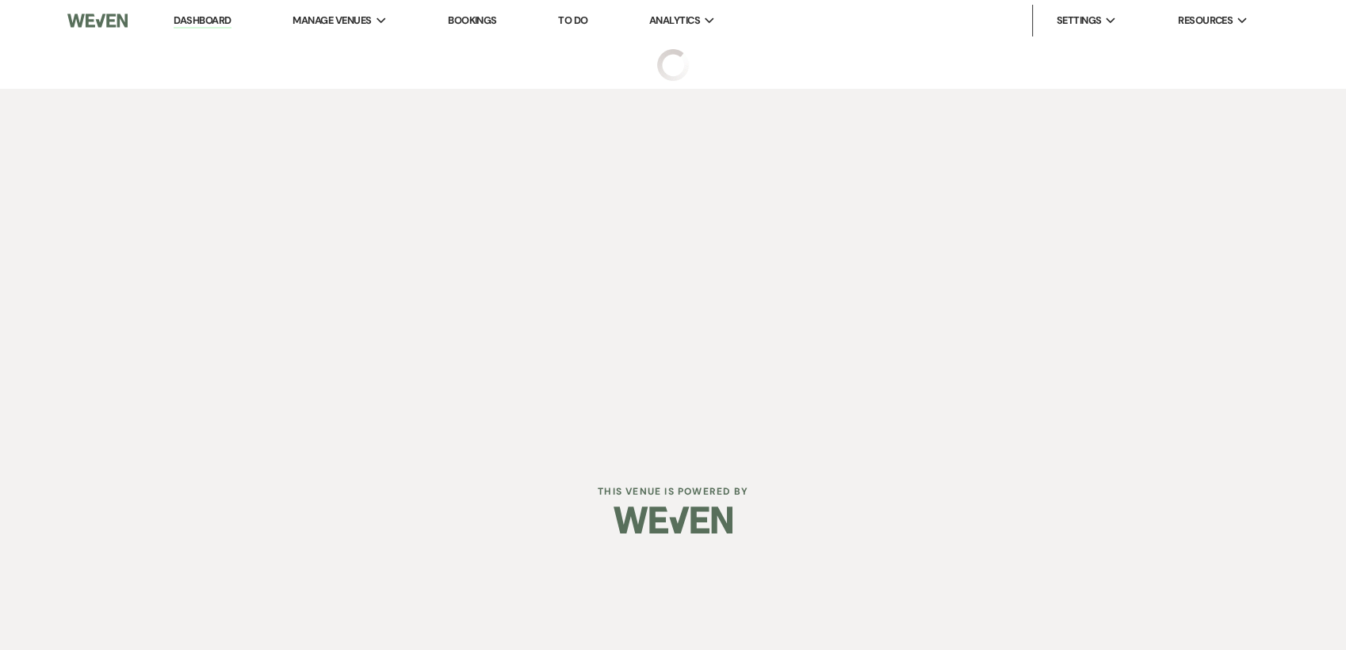
select select "6"
select select "1"
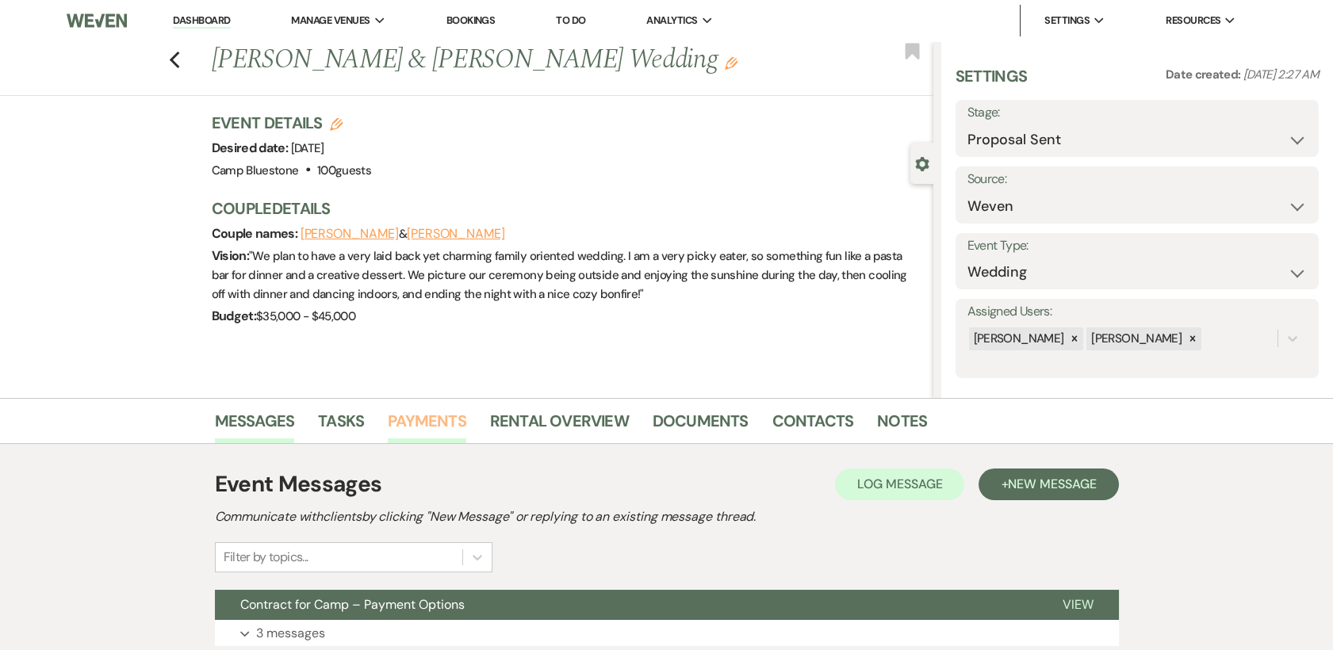
click at [425, 419] on link "Payments" at bounding box center [427, 425] width 78 height 35
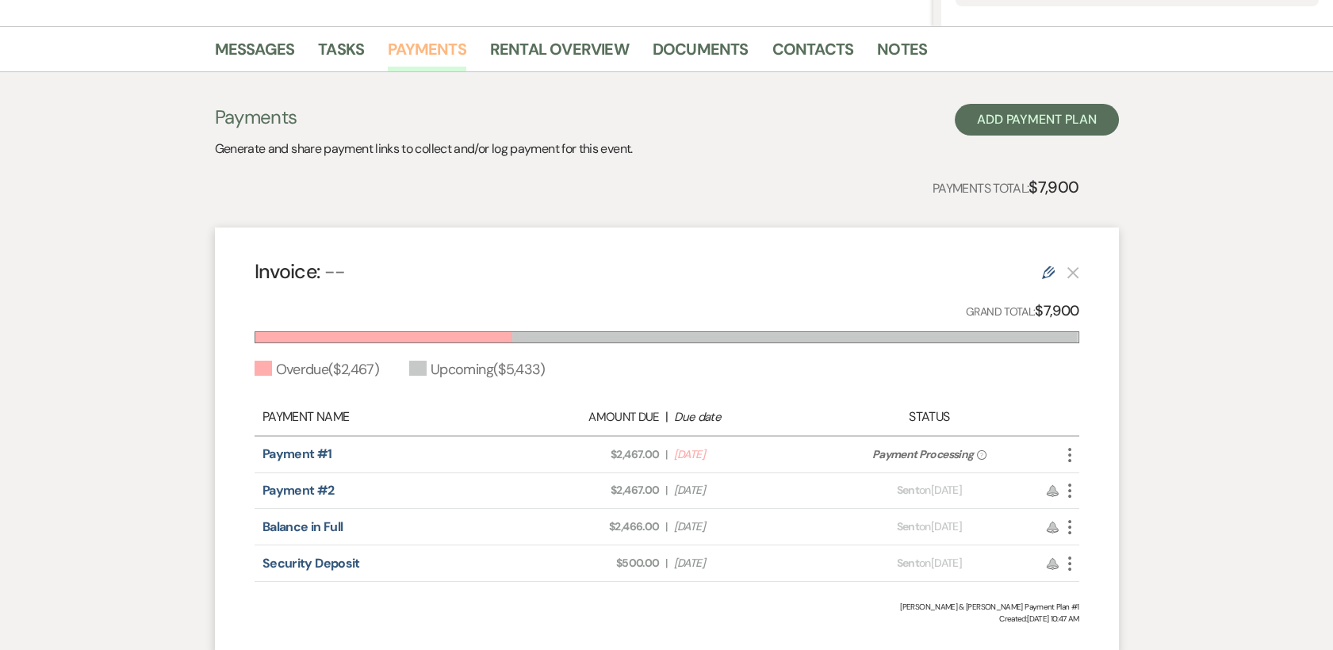
scroll to position [374, 0]
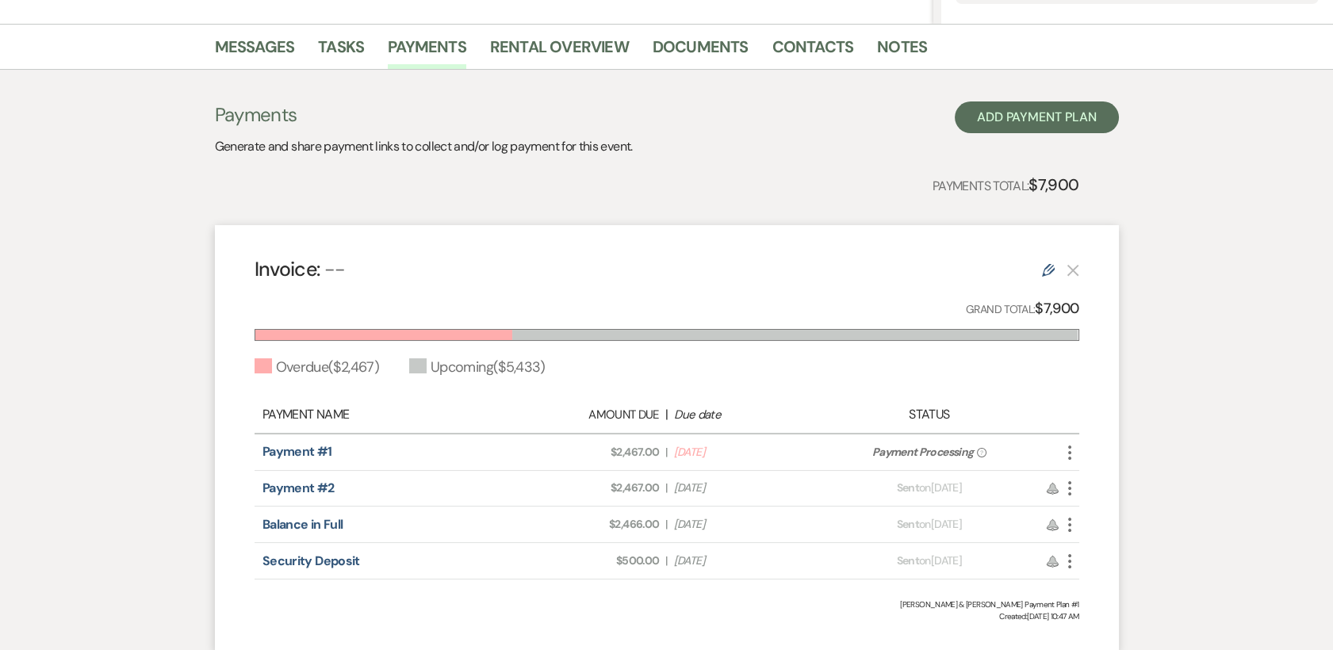
select select "6"
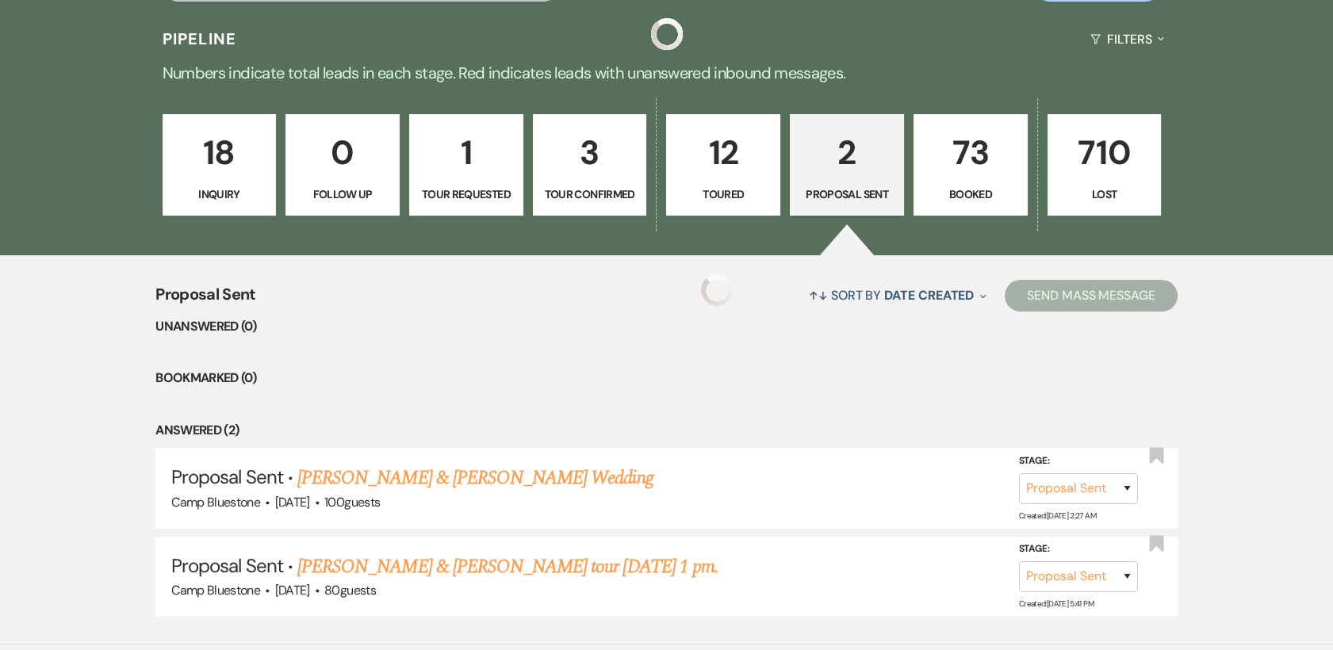
scroll to position [460, 0]
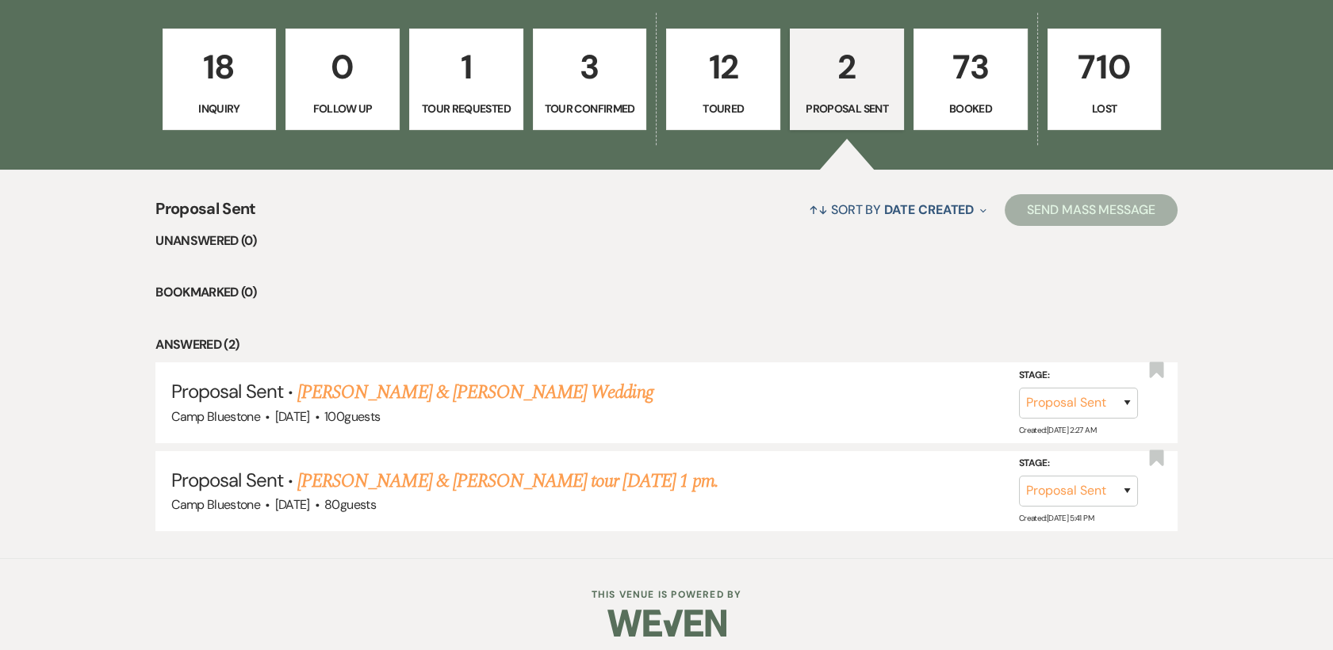
click at [973, 94] on link "73 Booked" at bounding box center [970, 79] width 114 height 101
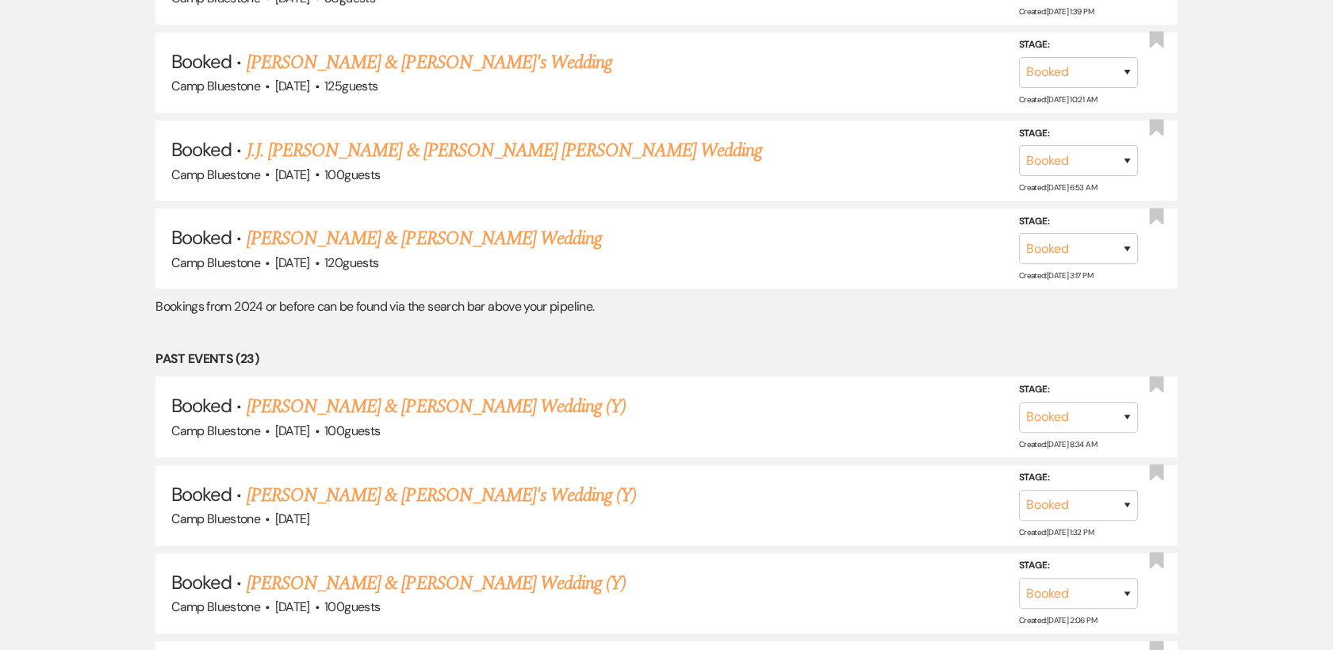
scroll to position [2371, 0]
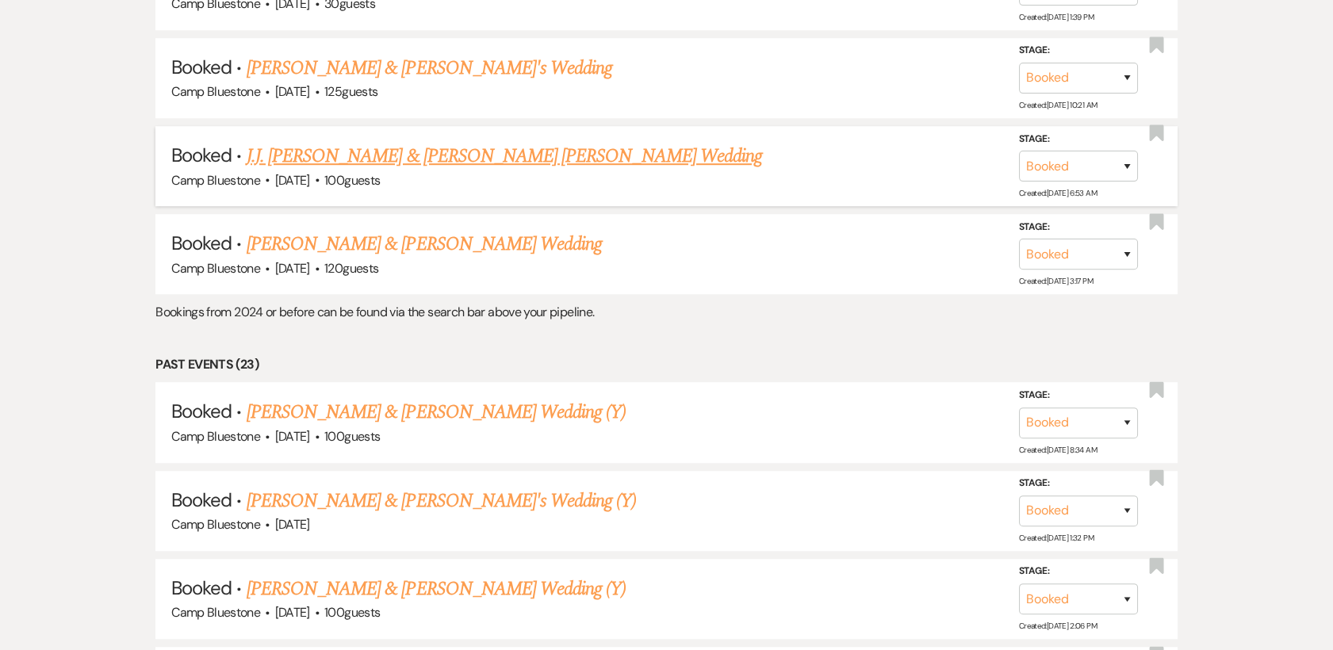
click at [369, 159] on link "J.J. [PERSON_NAME] & [PERSON_NAME] [PERSON_NAME] Wedding" at bounding box center [504, 156] width 515 height 29
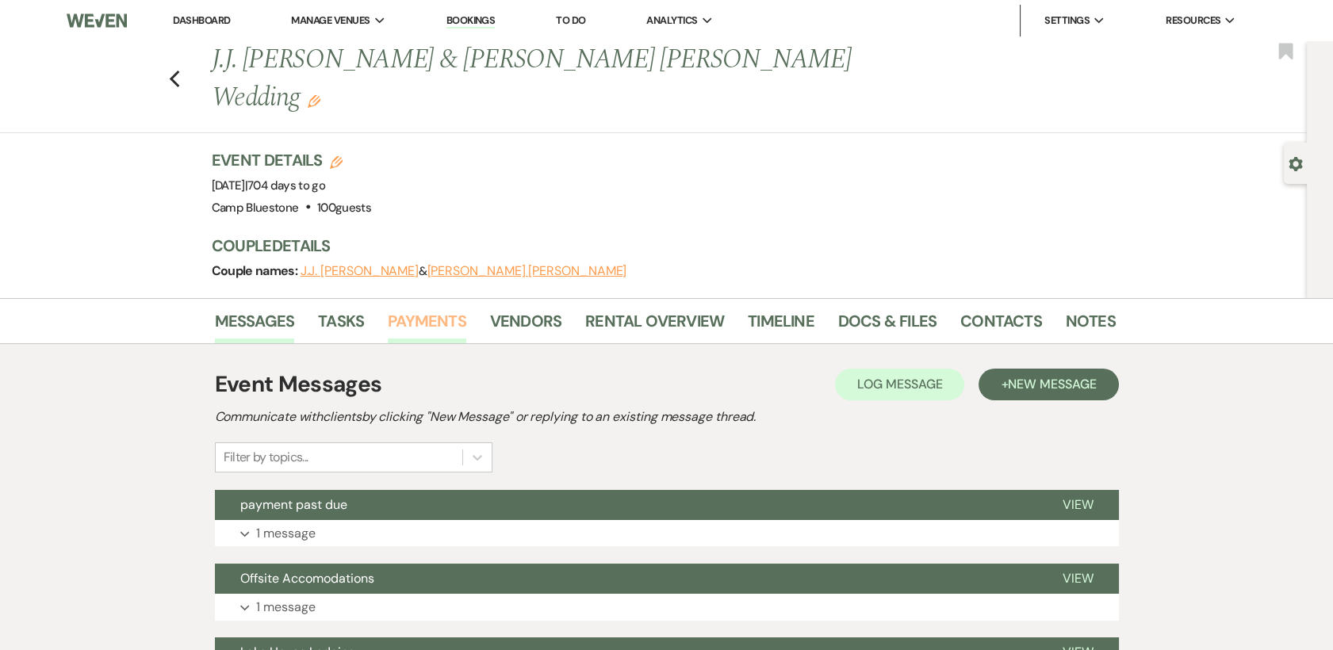
click at [438, 308] on link "Payments" at bounding box center [427, 325] width 78 height 35
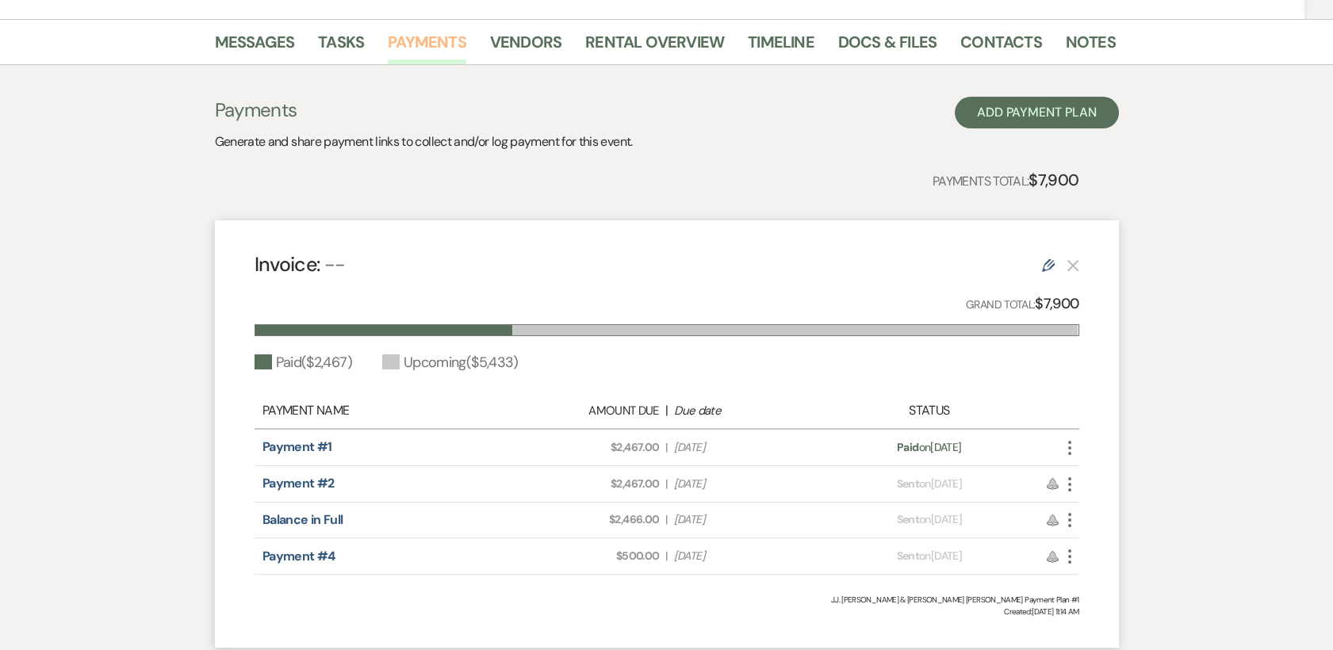
scroll to position [281, 0]
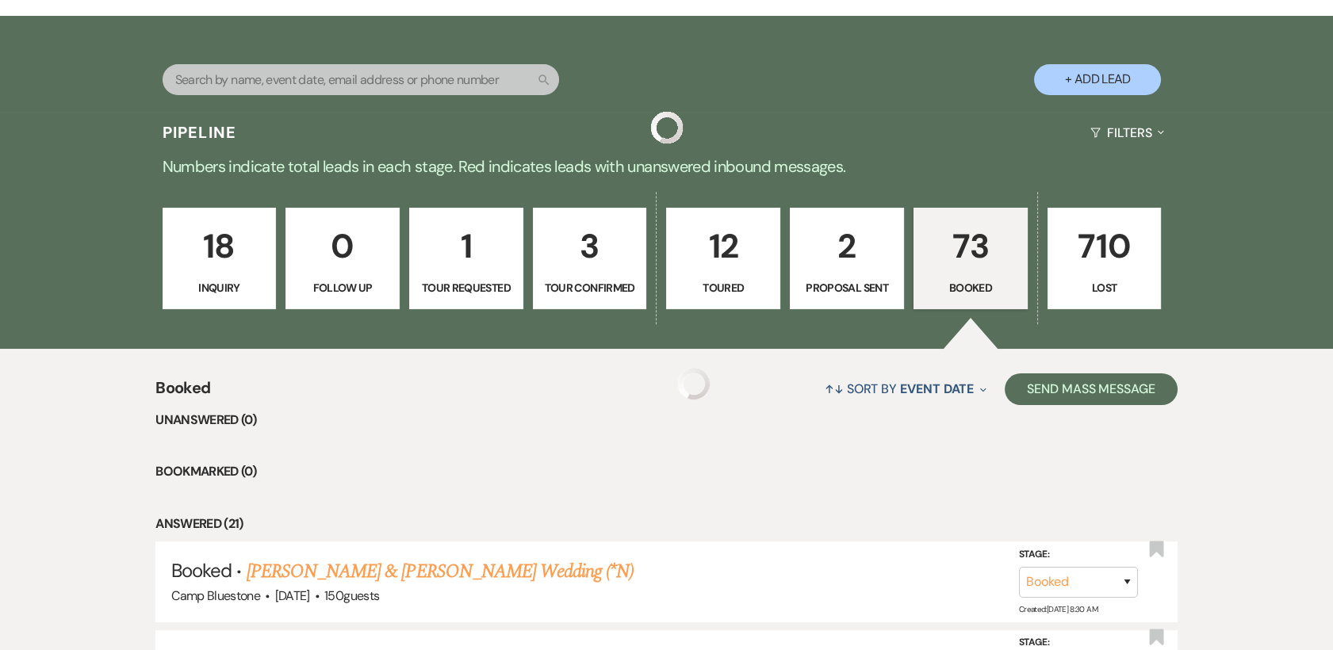
scroll to position [2371, 0]
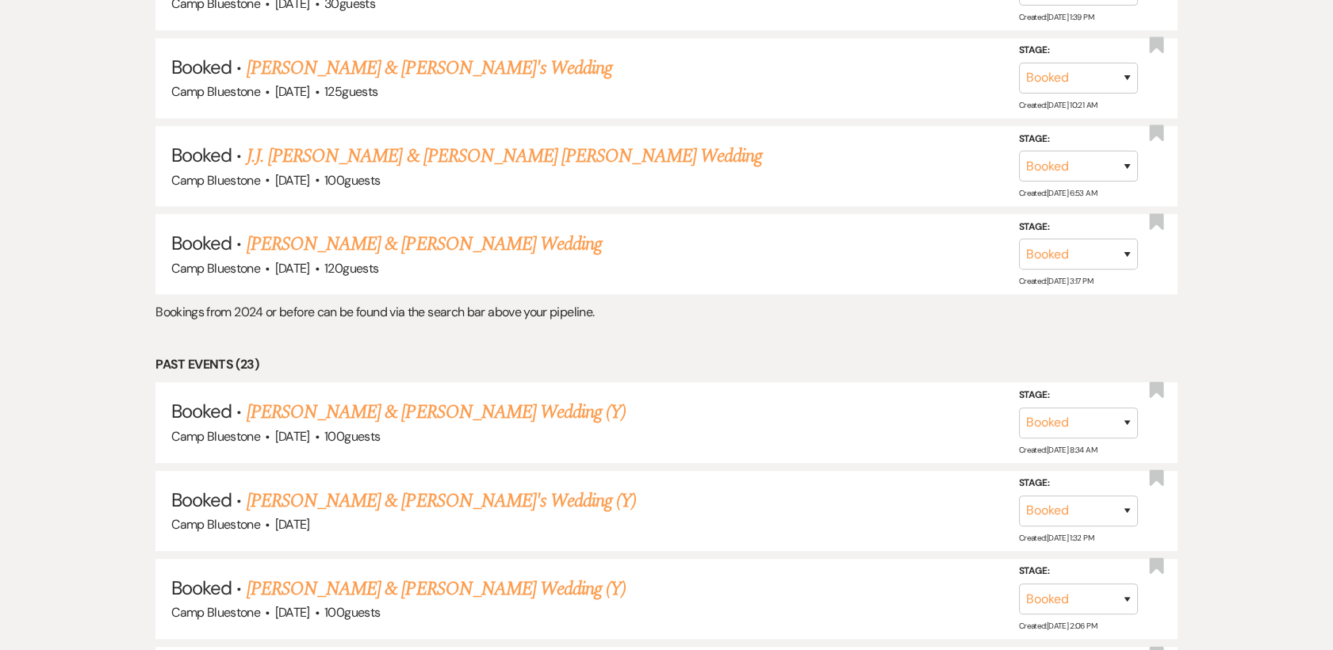
drag, startPoint x: 1331, startPoint y: 364, endPoint x: 1321, endPoint y: 36, distance: 328.3
click at [1321, 36] on div "Booked ↑↓ Sort By Event Date Expand Send Mass Message Unanswered (0) Bookmarked…" at bounding box center [666, 353] width 1333 height 4191
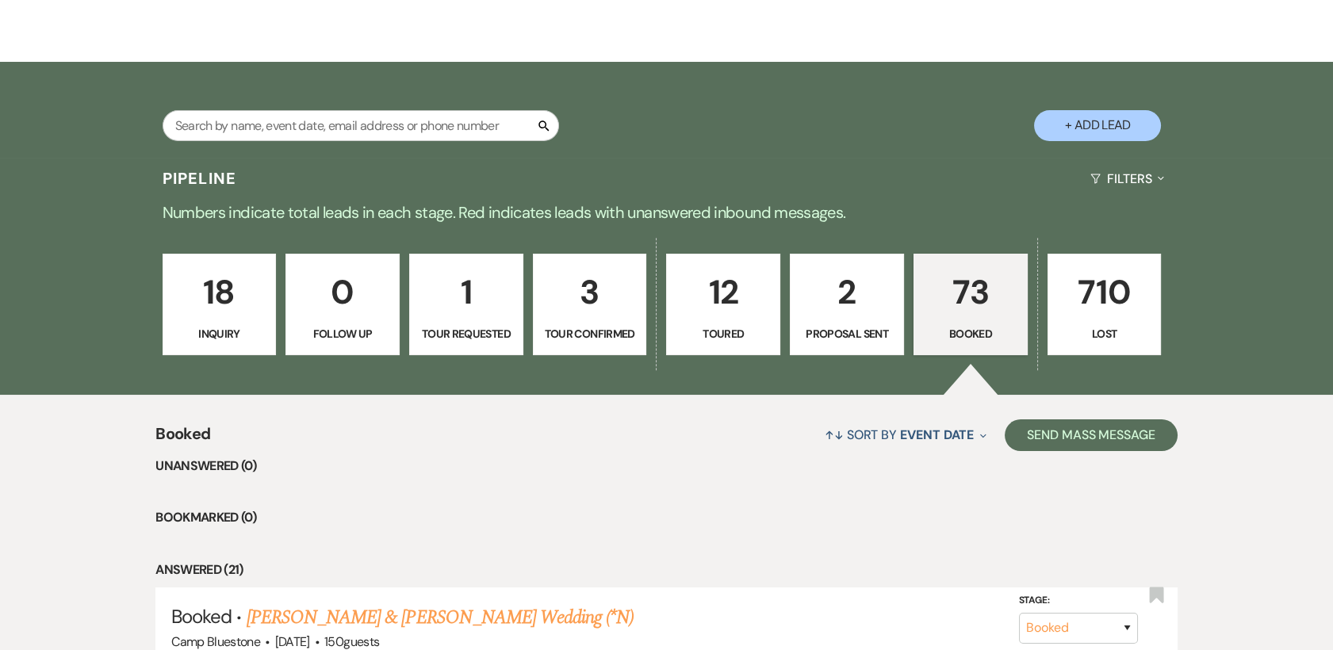
scroll to position [0, 0]
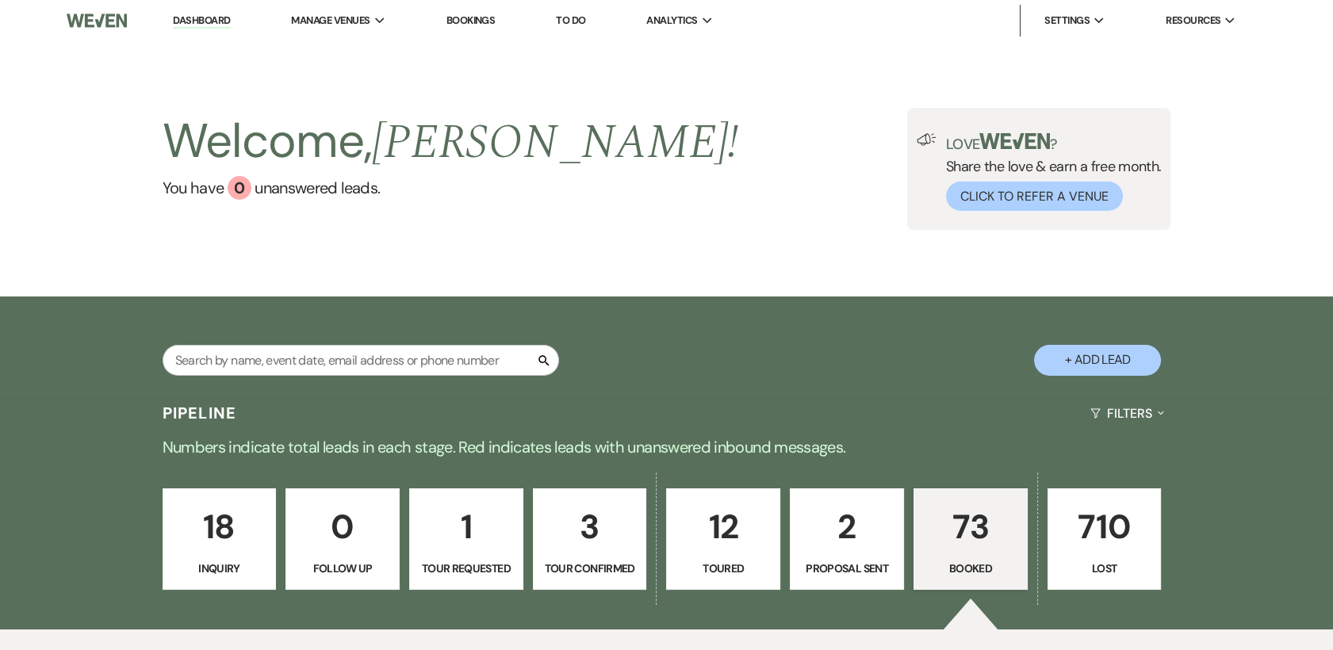
click at [826, 534] on p "2" at bounding box center [847, 526] width 94 height 53
select select "6"
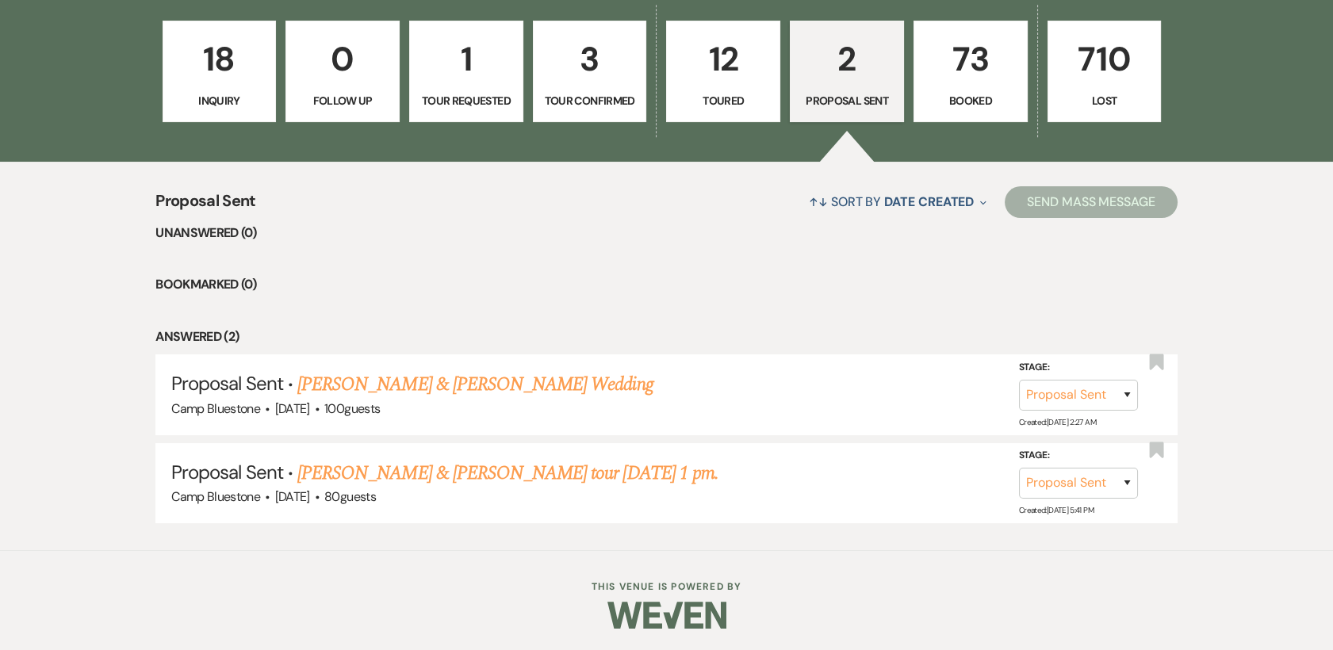
scroll to position [469, 0]
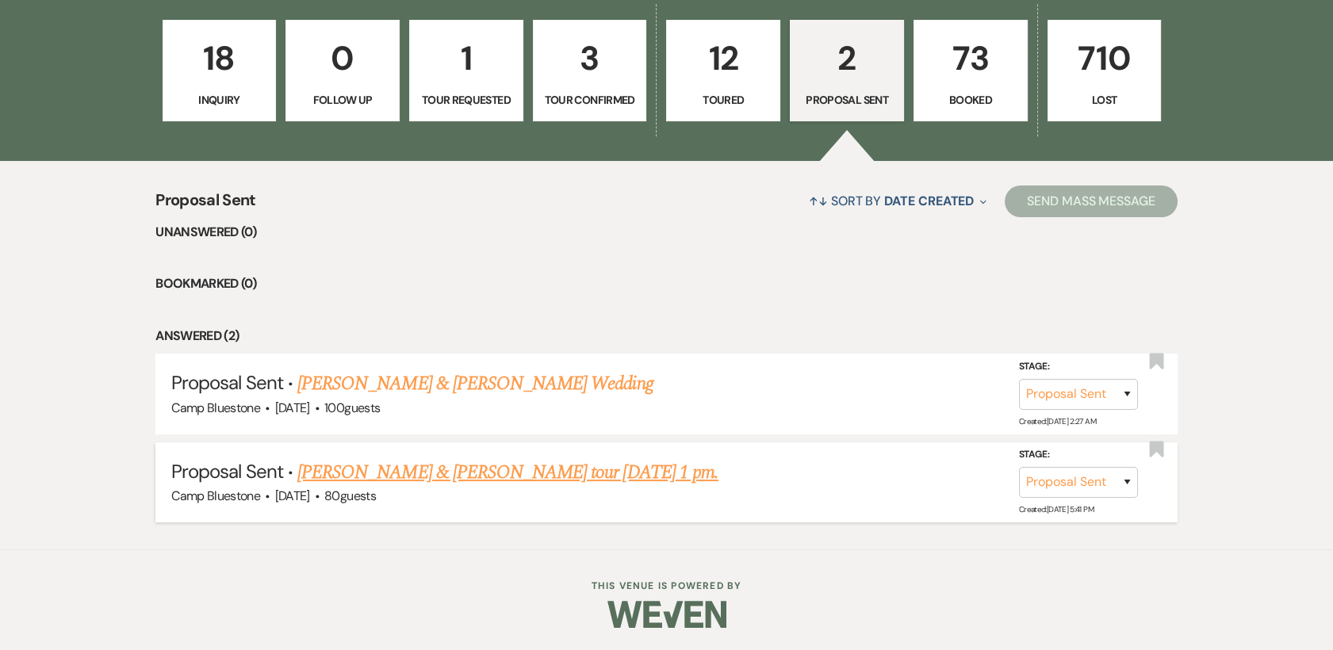
click at [368, 469] on link "[PERSON_NAME] & [PERSON_NAME] tour [DATE] 1 pm." at bounding box center [507, 472] width 421 height 29
select select "6"
select select "1"
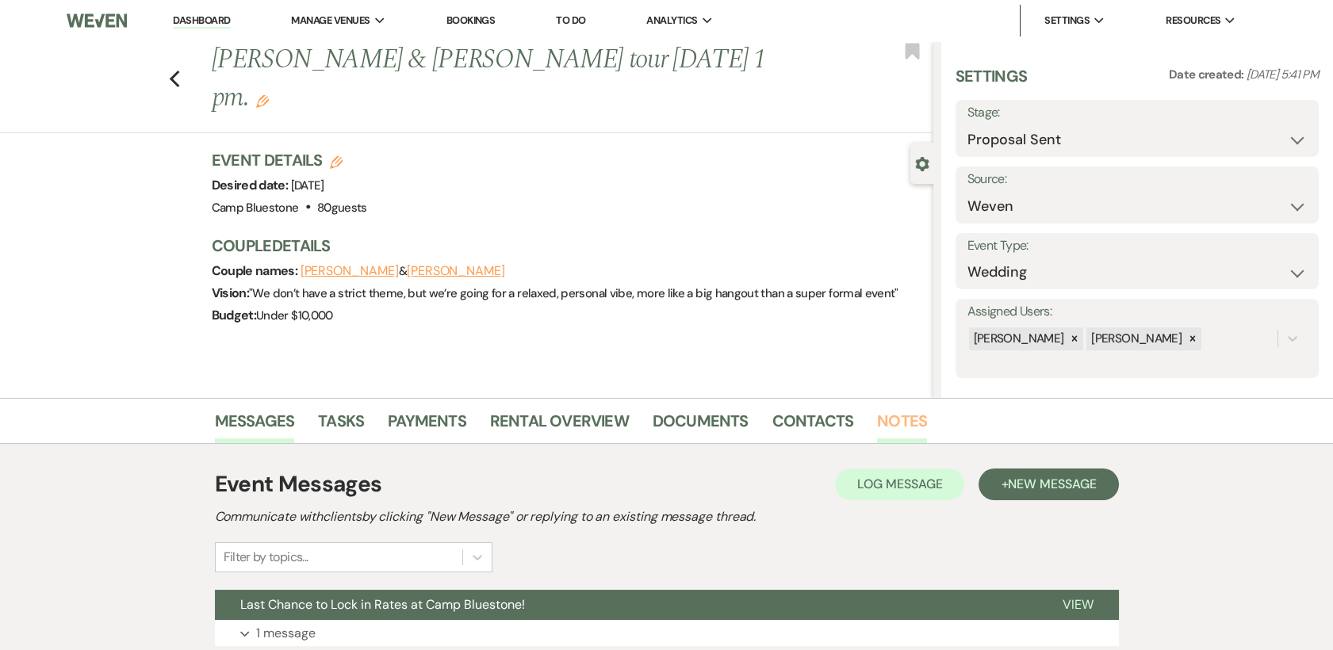
click at [893, 420] on link "Notes" at bounding box center [902, 425] width 50 height 35
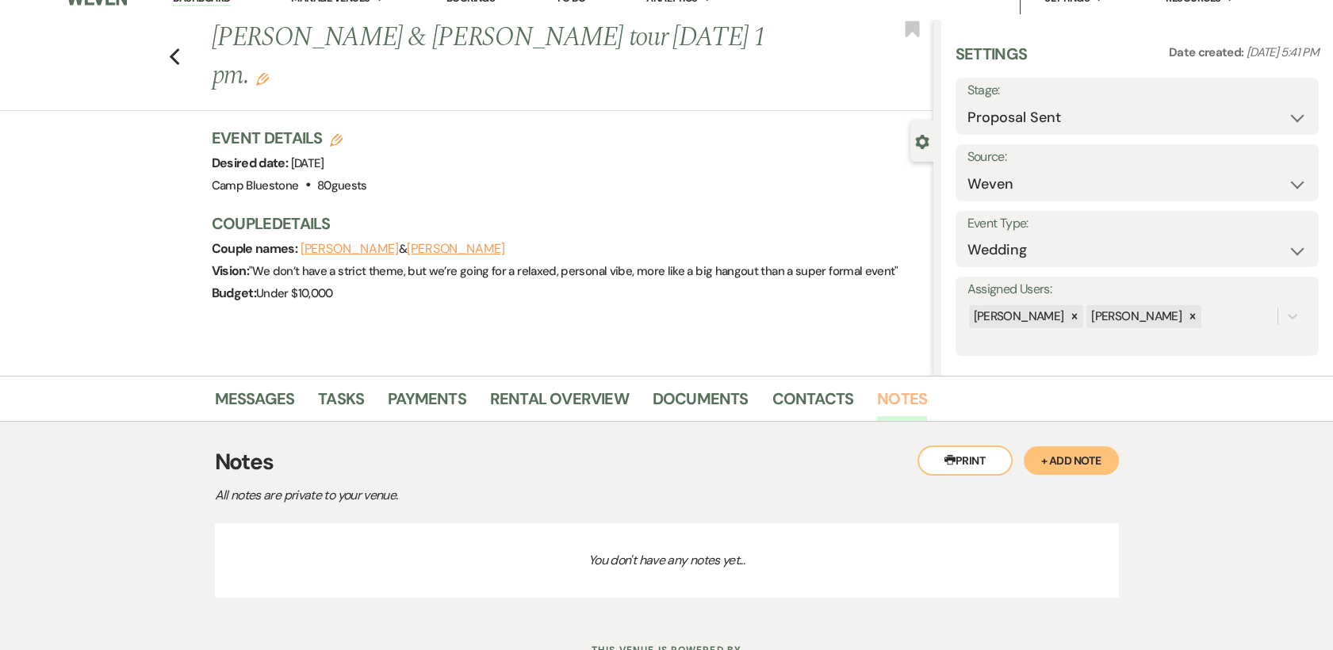
scroll to position [86, 0]
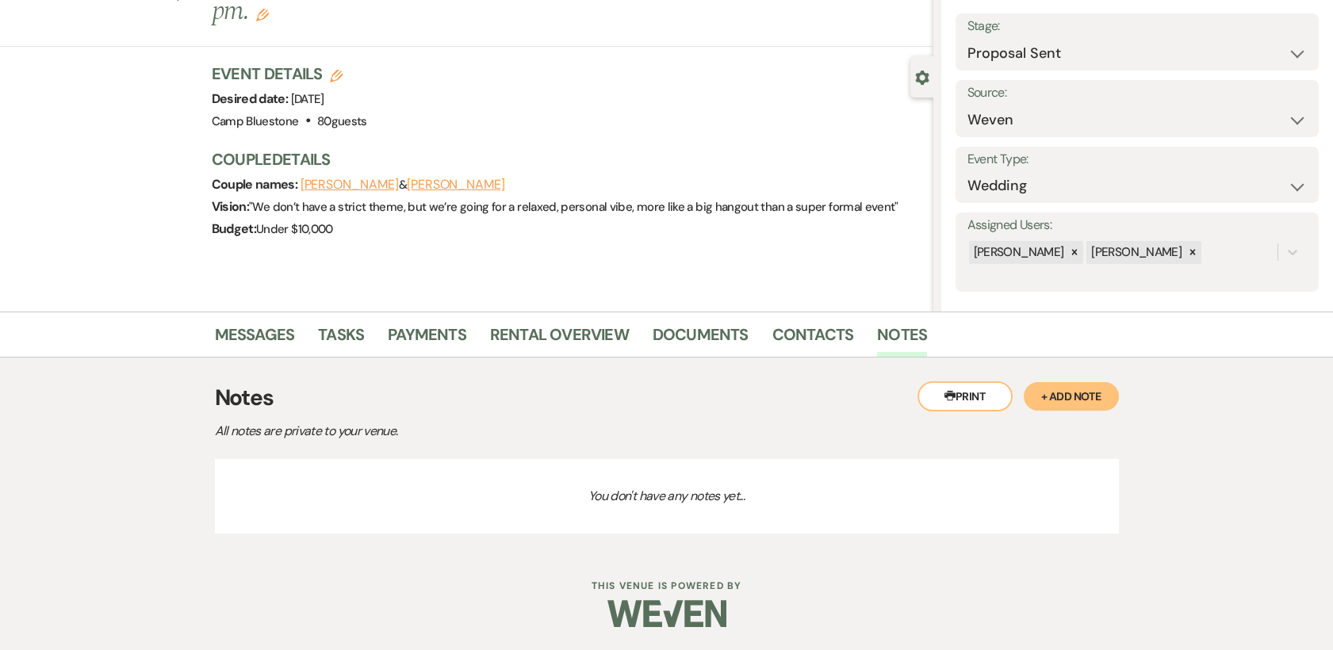
click at [1063, 398] on button "+ Add Note" at bounding box center [1070, 396] width 95 height 29
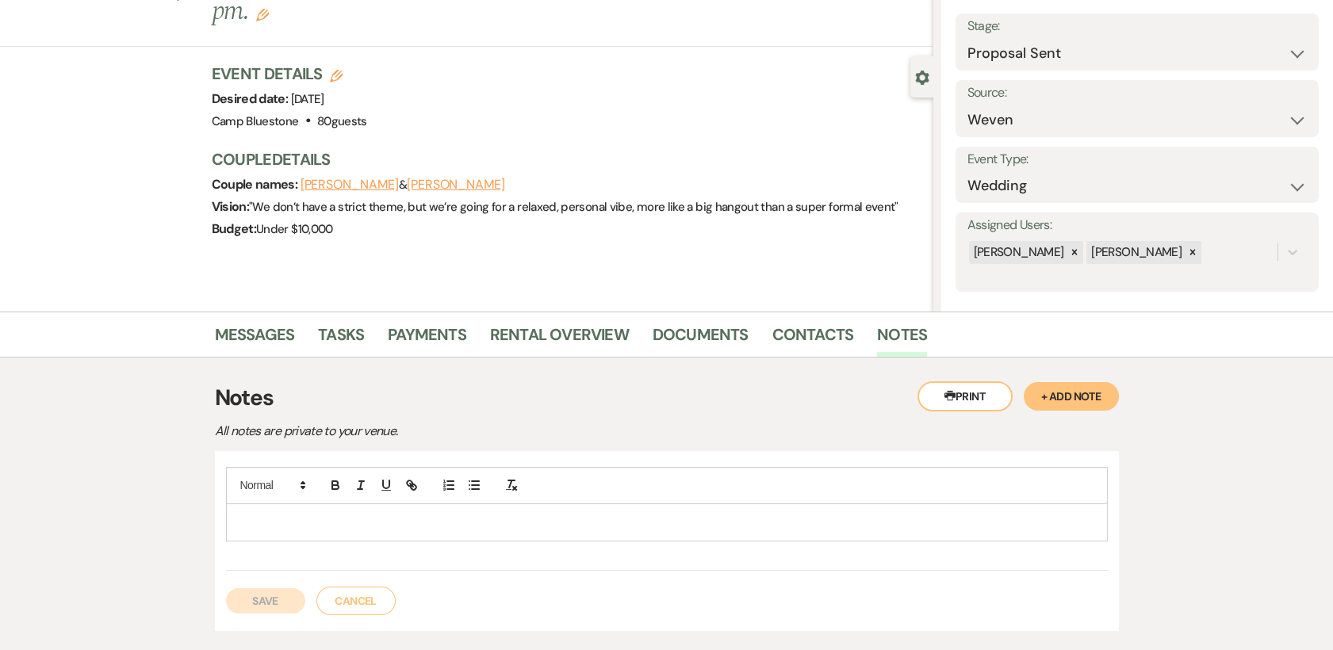
drag, startPoint x: 288, startPoint y: 534, endPoint x: 277, endPoint y: 532, distance: 10.4
click at [286, 533] on div at bounding box center [667, 522] width 880 height 36
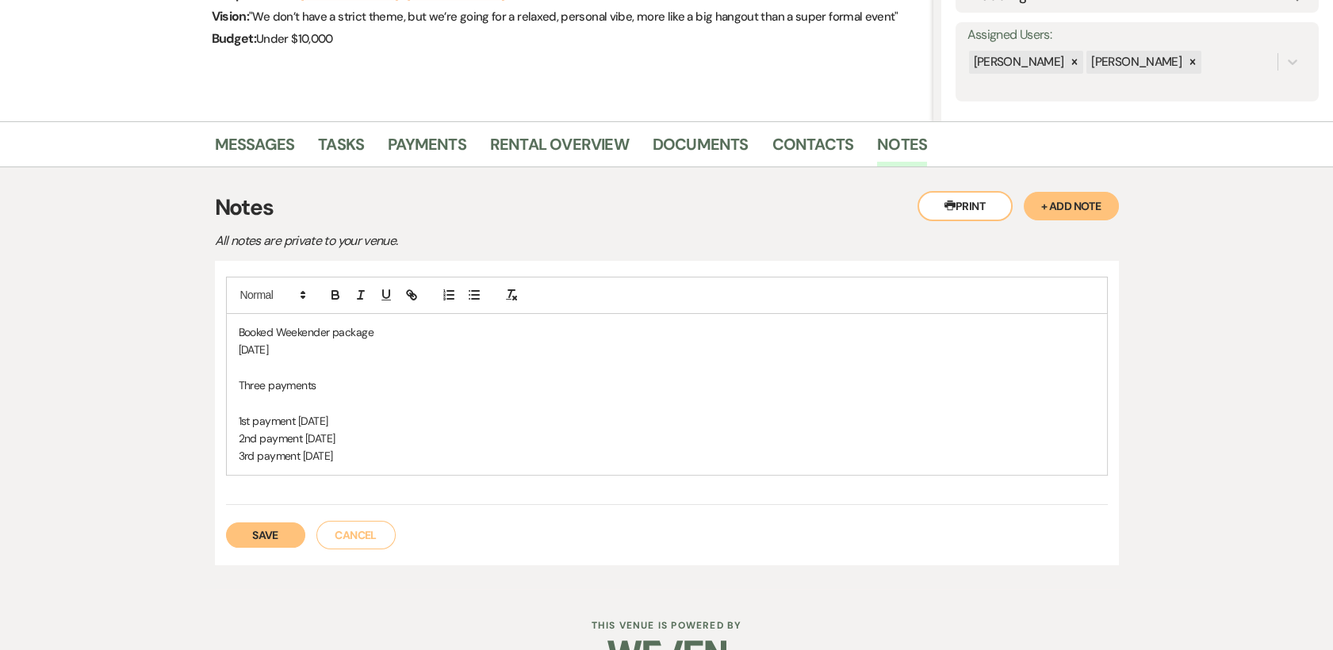
scroll to position [289, 0]
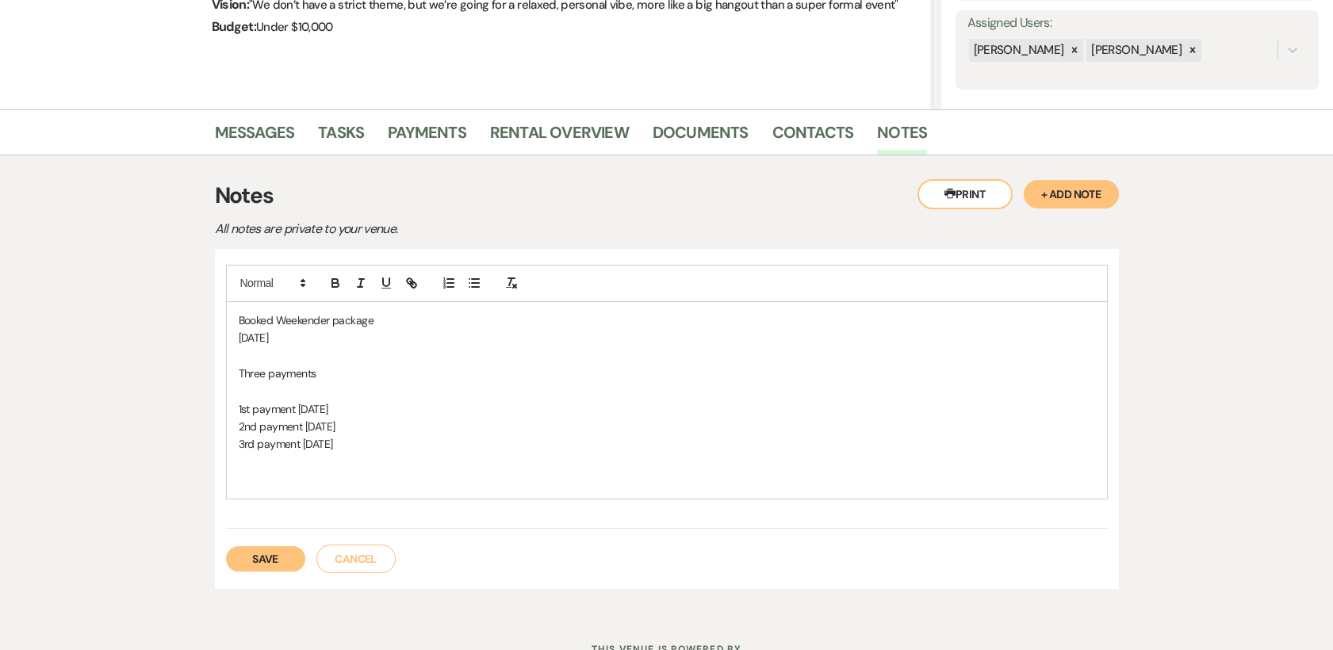
click at [254, 557] on button "Save" at bounding box center [265, 558] width 79 height 25
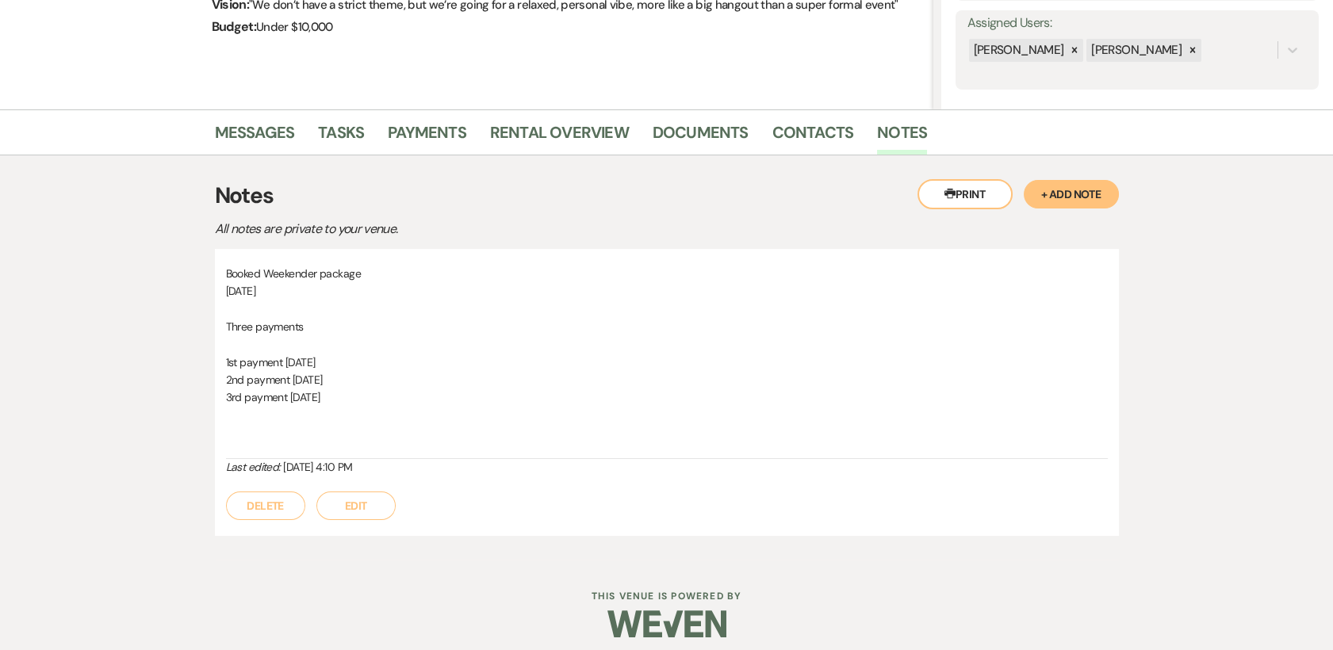
scroll to position [469, 0]
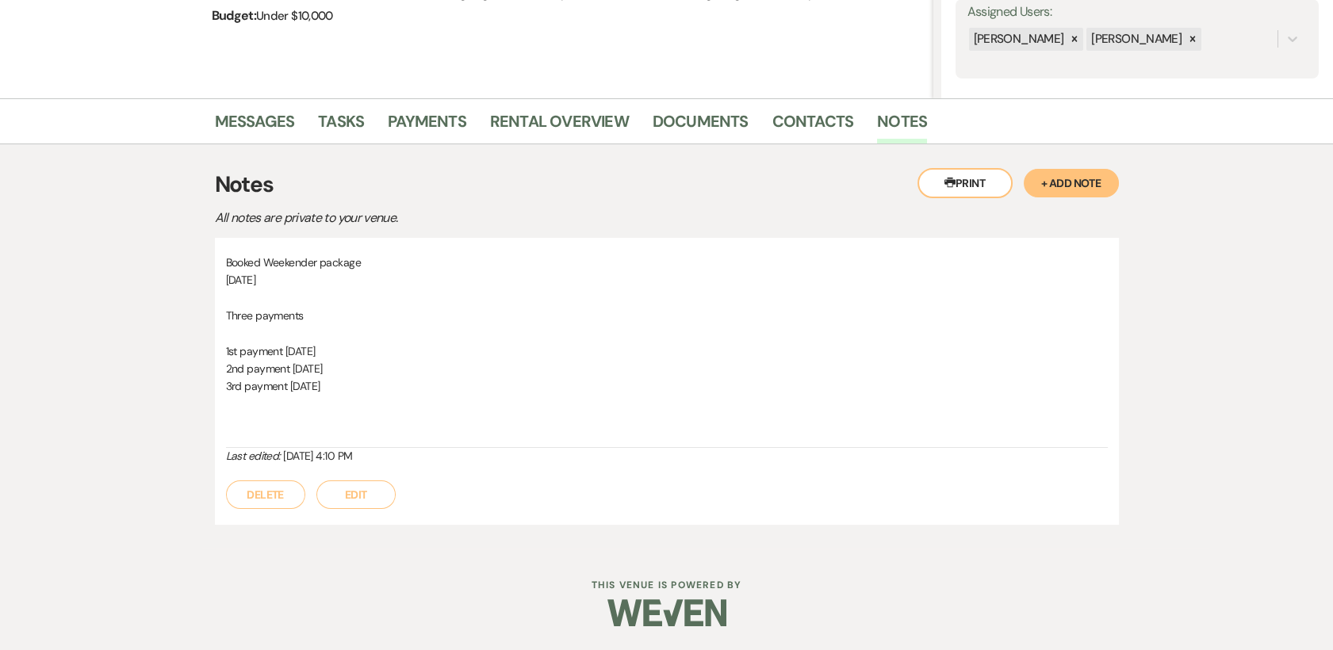
select select "6"
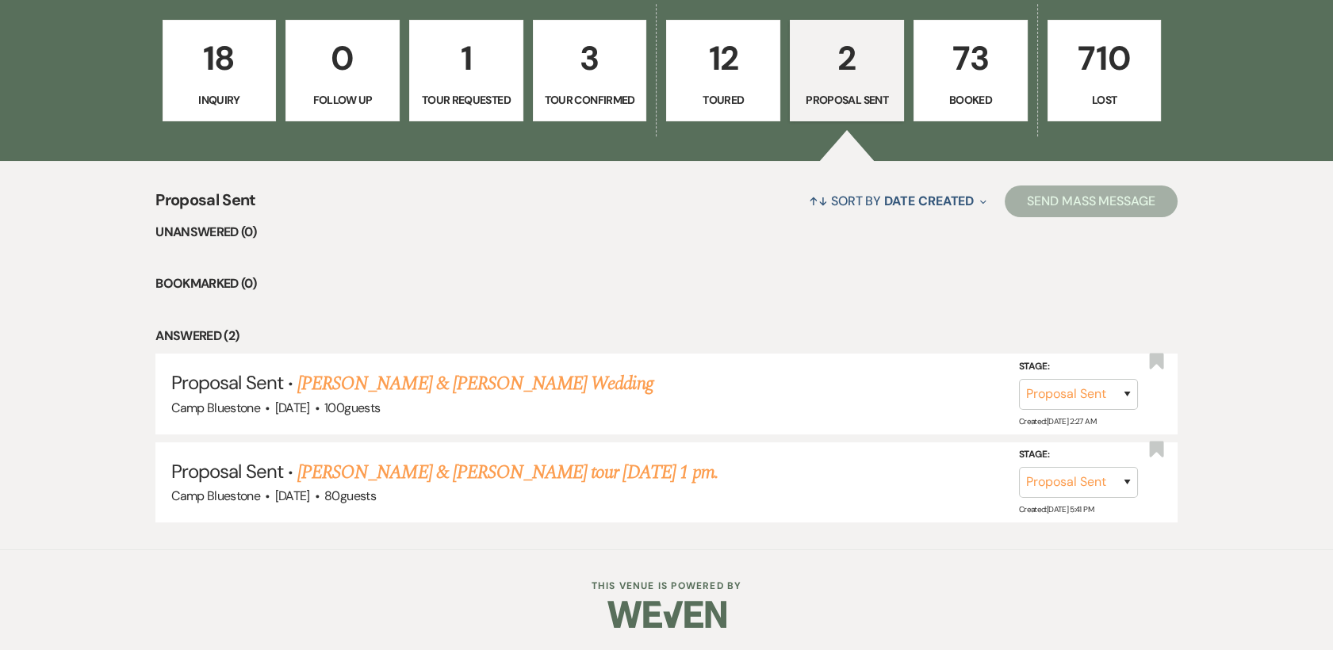
scroll to position [468, 0]
click at [600, 71] on p "3" at bounding box center [590, 59] width 94 height 53
select select "4"
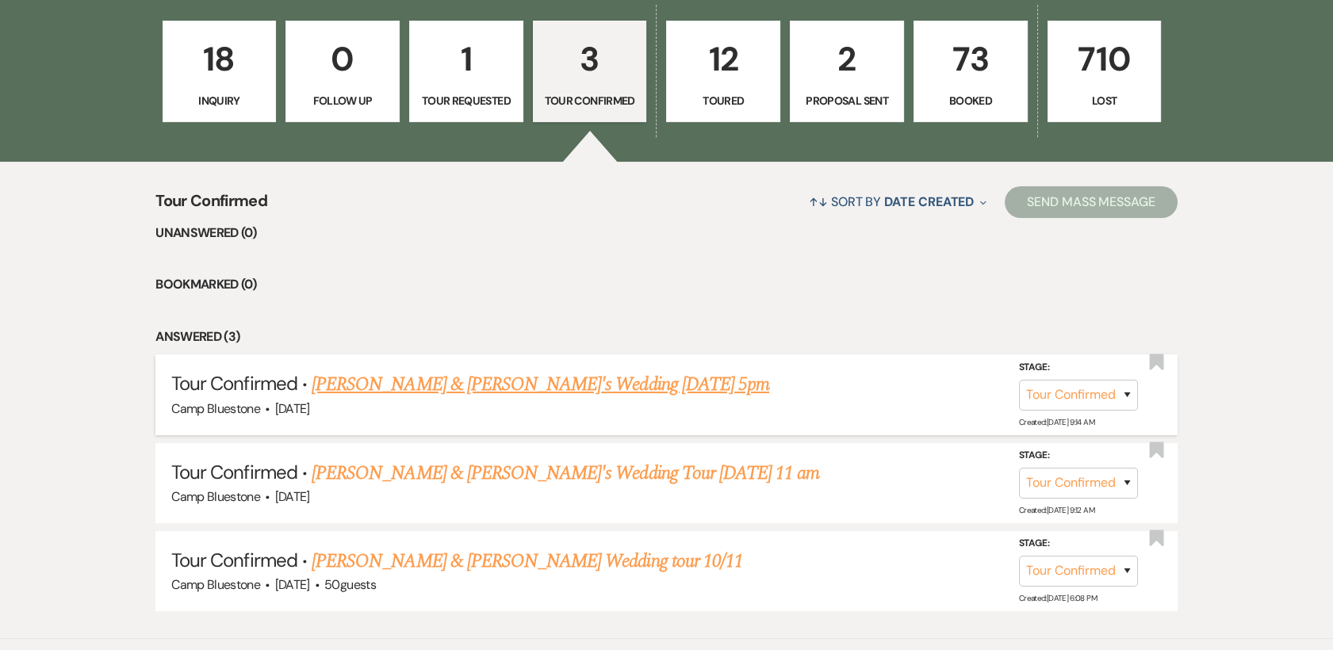
click at [454, 384] on link "[PERSON_NAME] & [PERSON_NAME]'s Wedding [DATE] 5pm" at bounding box center [540, 384] width 457 height 29
select select "4"
